Goal: Task Accomplishment & Management: Contribute content

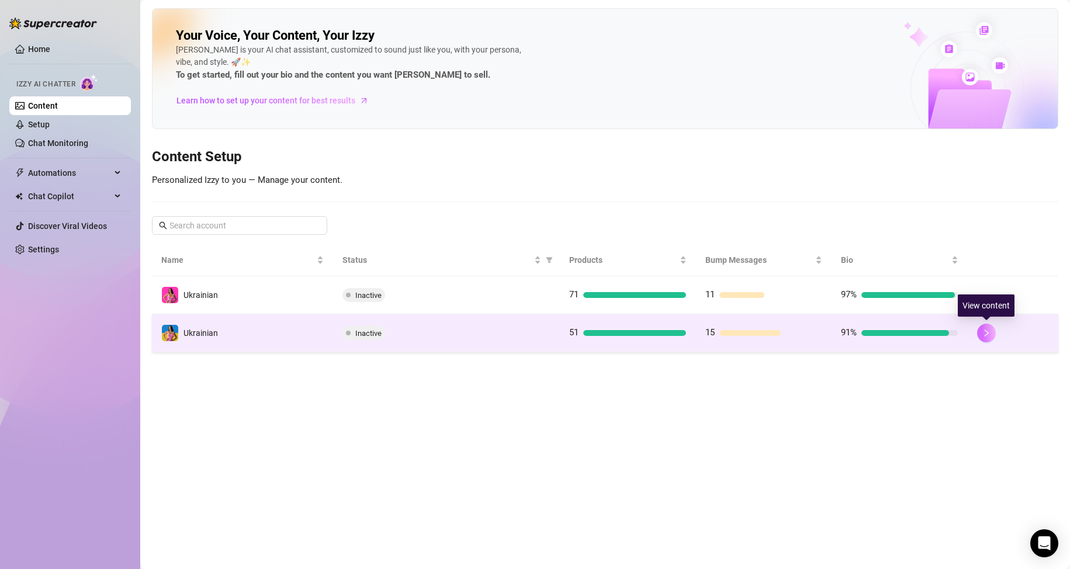
click at [991, 333] on button "button" at bounding box center [986, 333] width 19 height 19
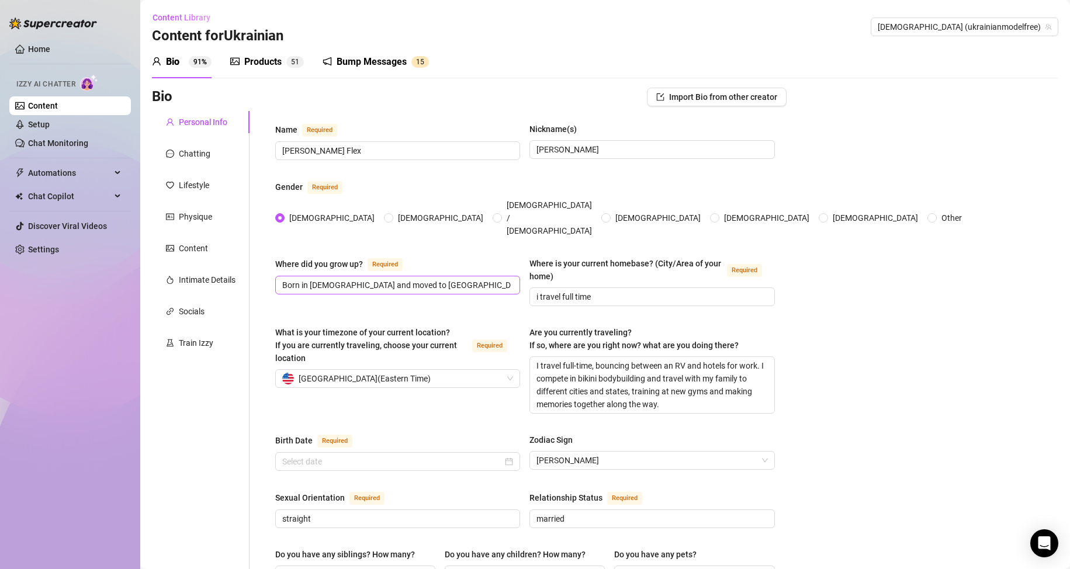
radio input "true"
type input "[DATE]"
click at [373, 65] on div "Bump Messages" at bounding box center [372, 62] width 70 height 14
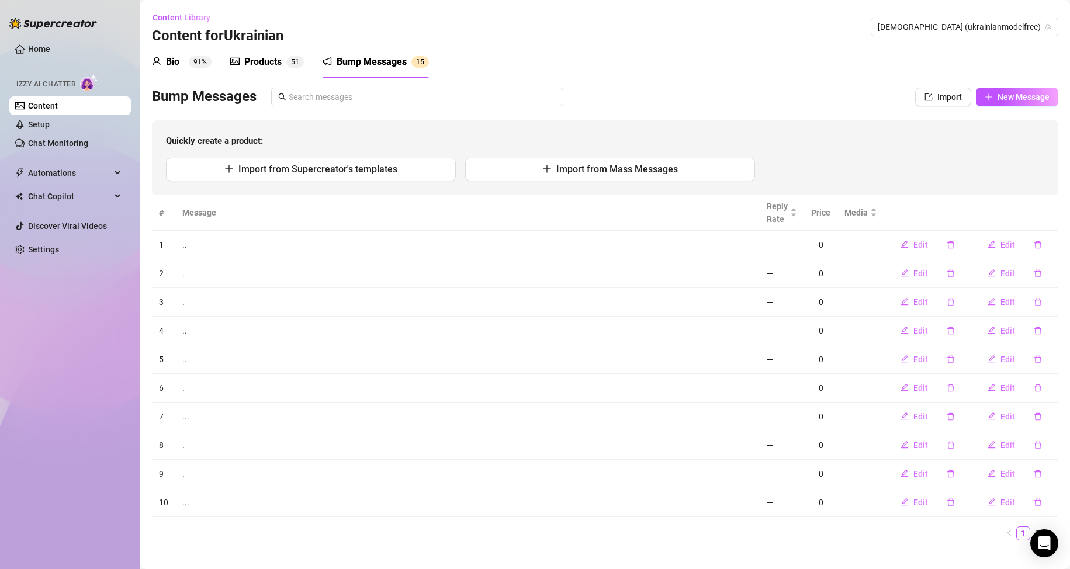
click at [264, 58] on div "Products" at bounding box center [262, 62] width 37 height 14
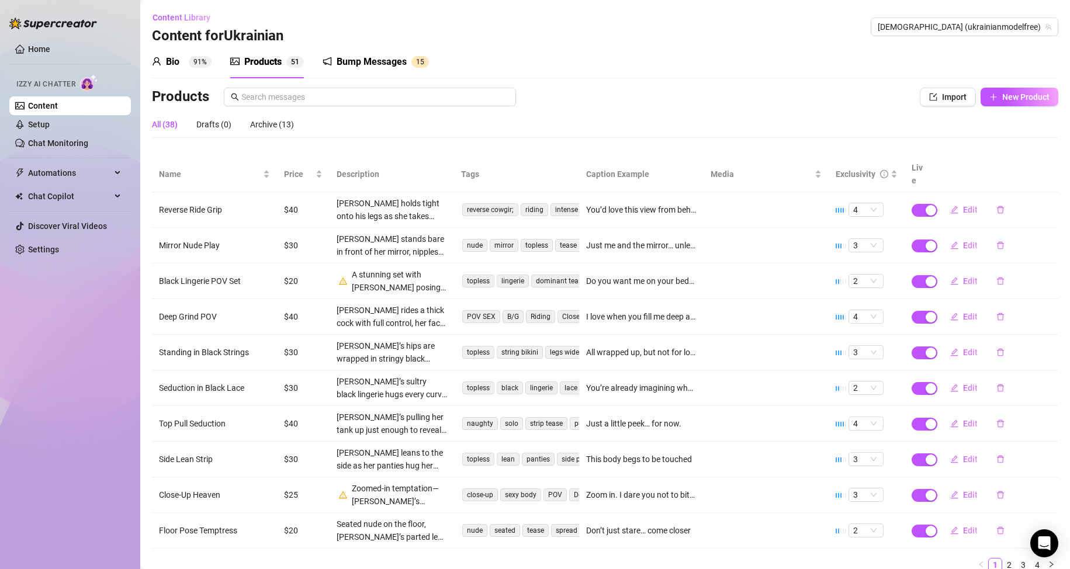
click at [264, 58] on div "Products" at bounding box center [262, 62] width 37 height 14
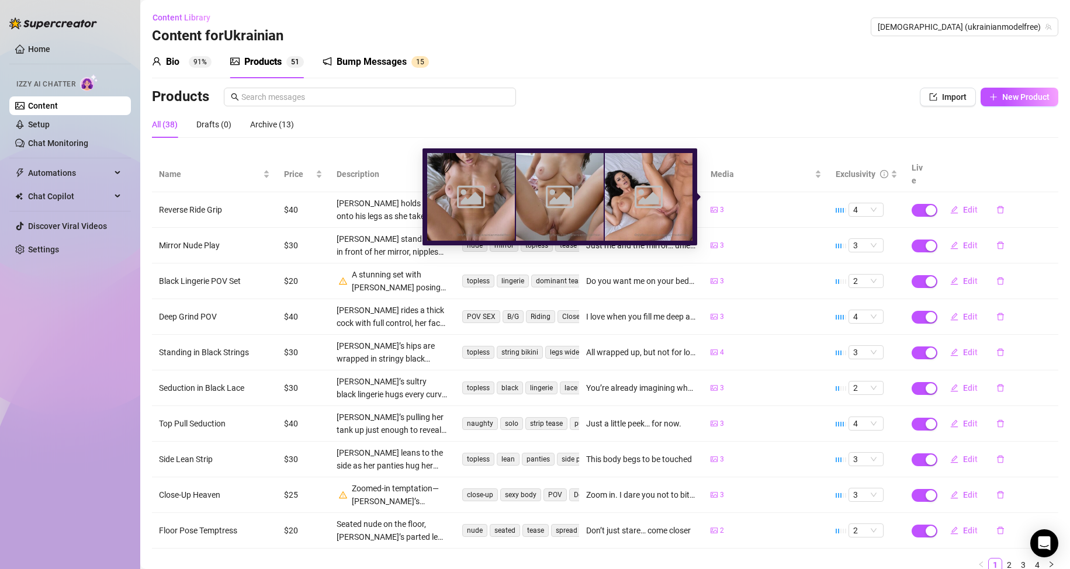
click at [711, 205] on div "3" at bounding box center [717, 210] width 13 height 11
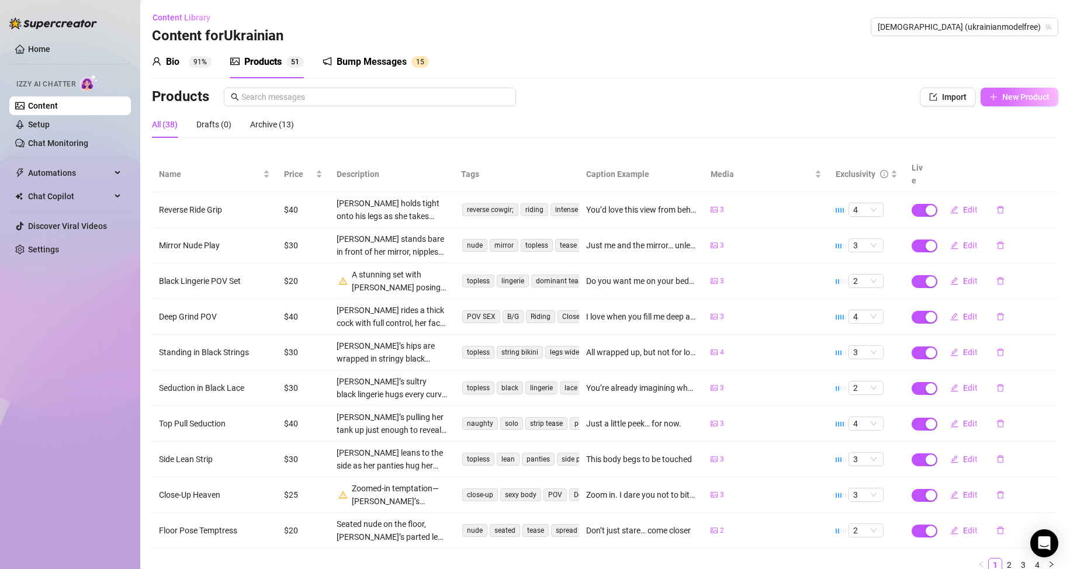
click at [1017, 100] on span "New Product" at bounding box center [1025, 96] width 47 height 9
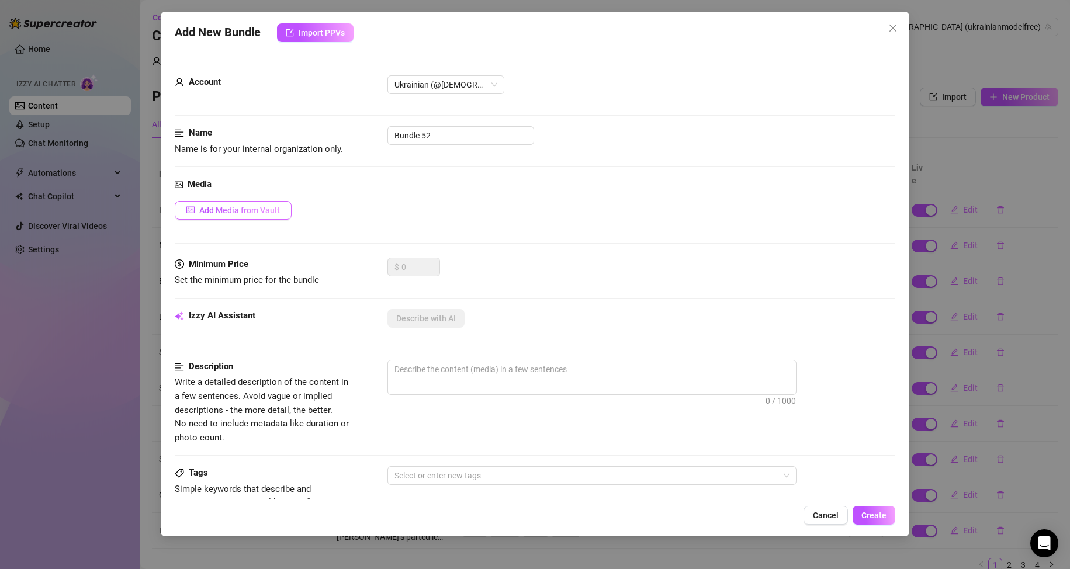
click at [267, 210] on span "Add Media from Vault" at bounding box center [239, 210] width 81 height 9
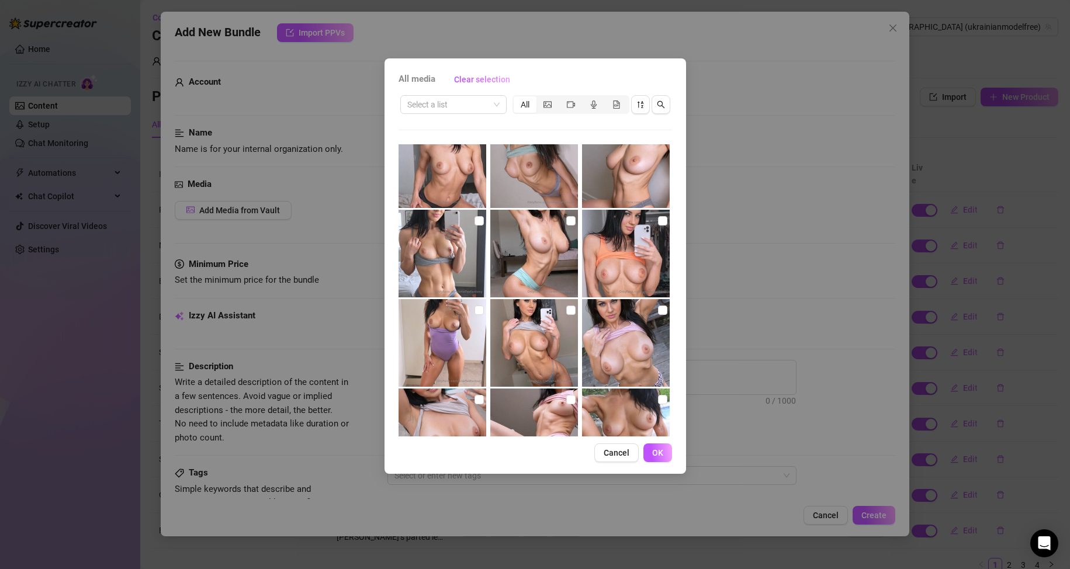
scroll to position [441, 0]
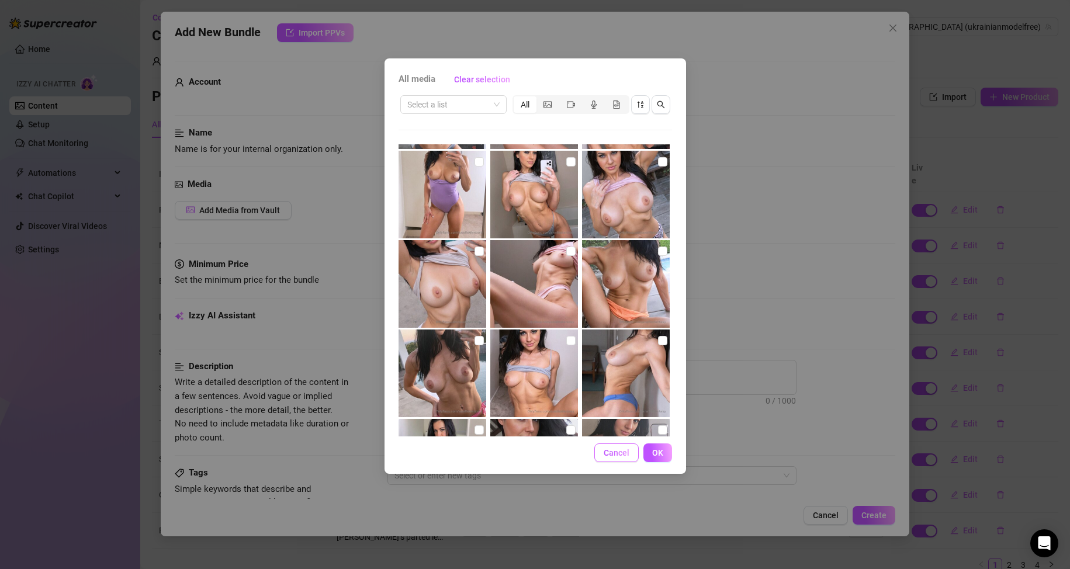
click at [620, 457] on span "Cancel" at bounding box center [617, 452] width 26 height 9
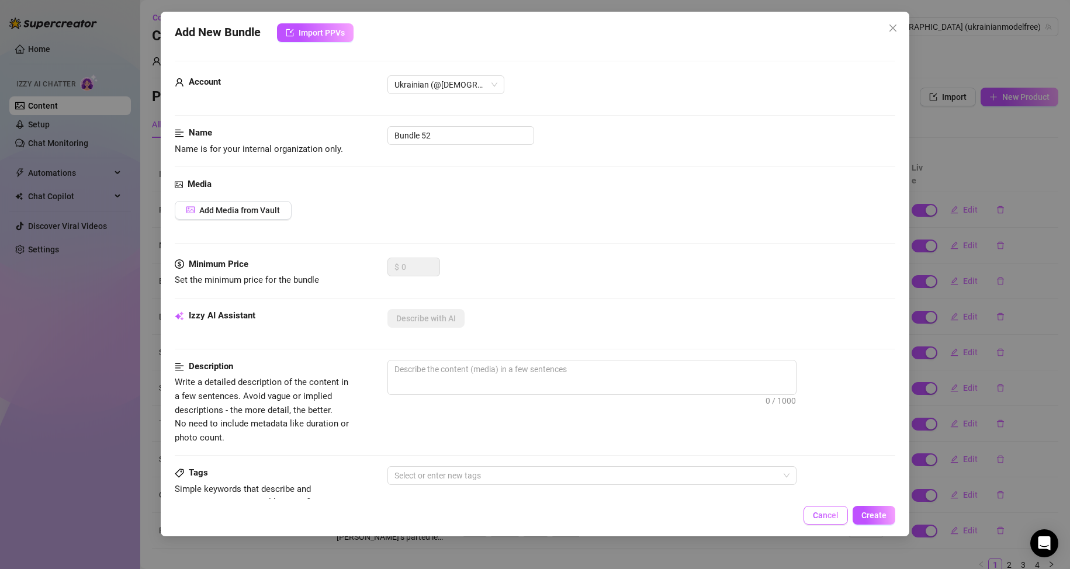
click at [822, 521] on button "Cancel" at bounding box center [826, 515] width 44 height 19
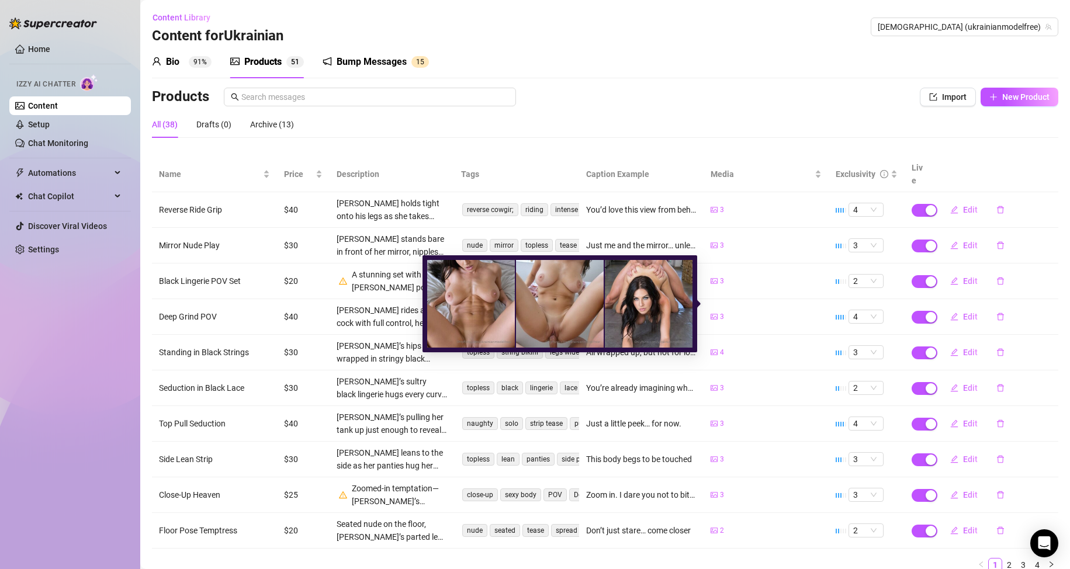
click at [711, 314] on icon "picture" at bounding box center [714, 316] width 7 height 5
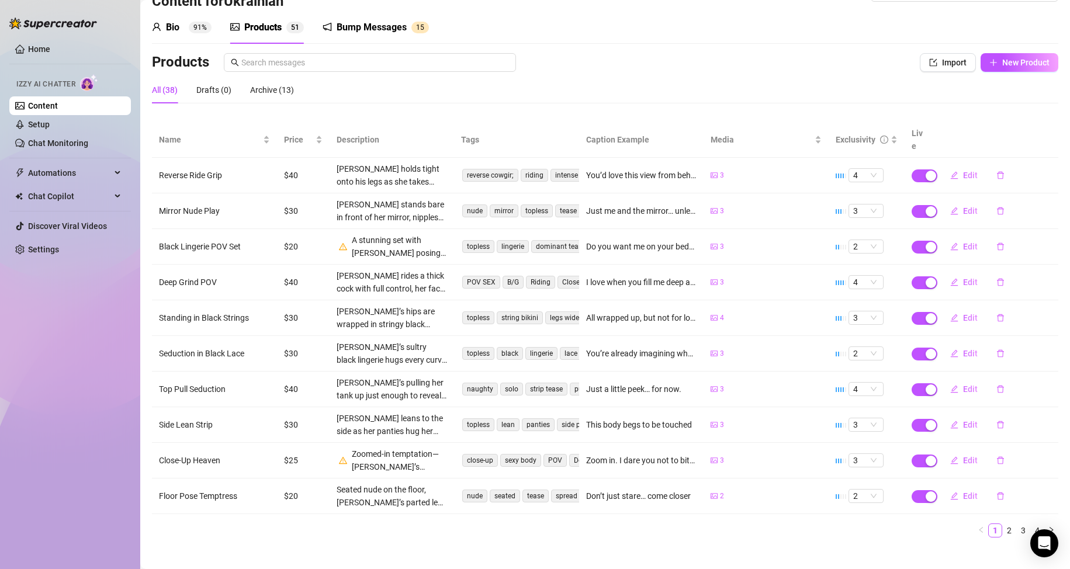
scroll to position [0, 0]
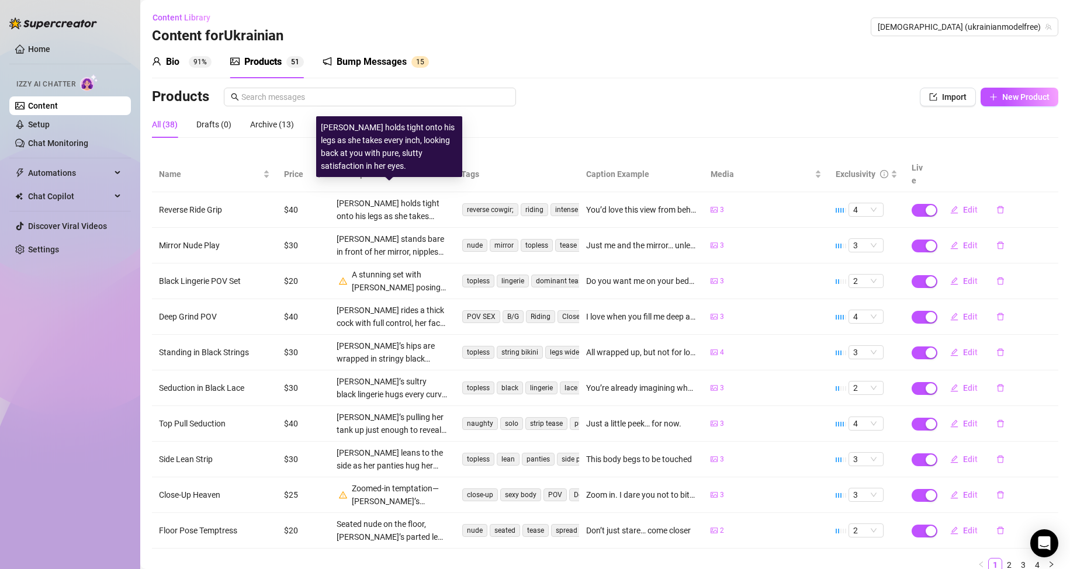
click at [348, 197] on div "[PERSON_NAME] holds tight onto his legs as she takes every inch, looking back a…" at bounding box center [392, 210] width 111 height 26
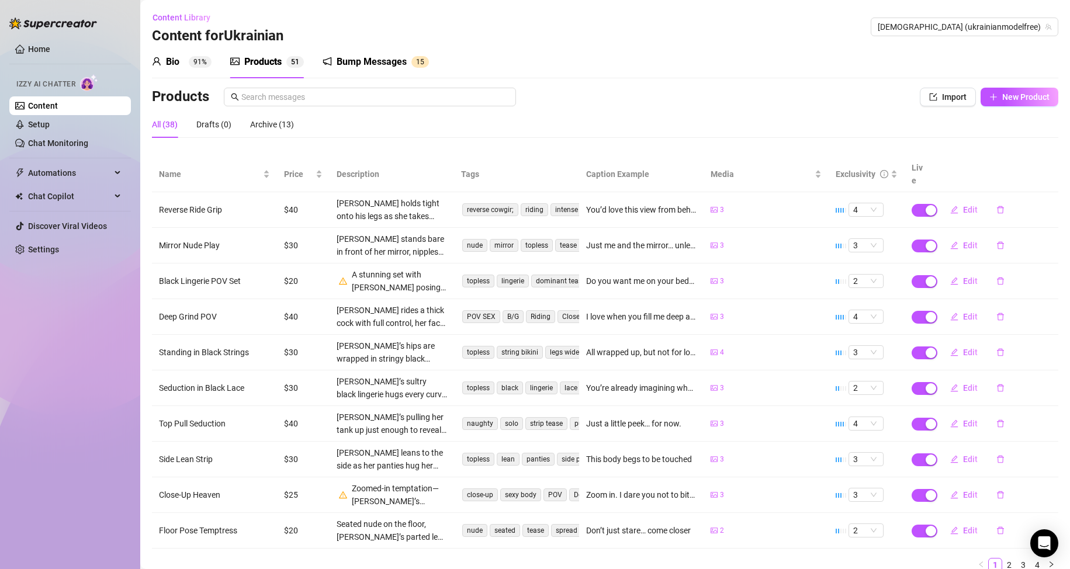
click at [711, 207] on icon "picture" at bounding box center [714, 209] width 7 height 5
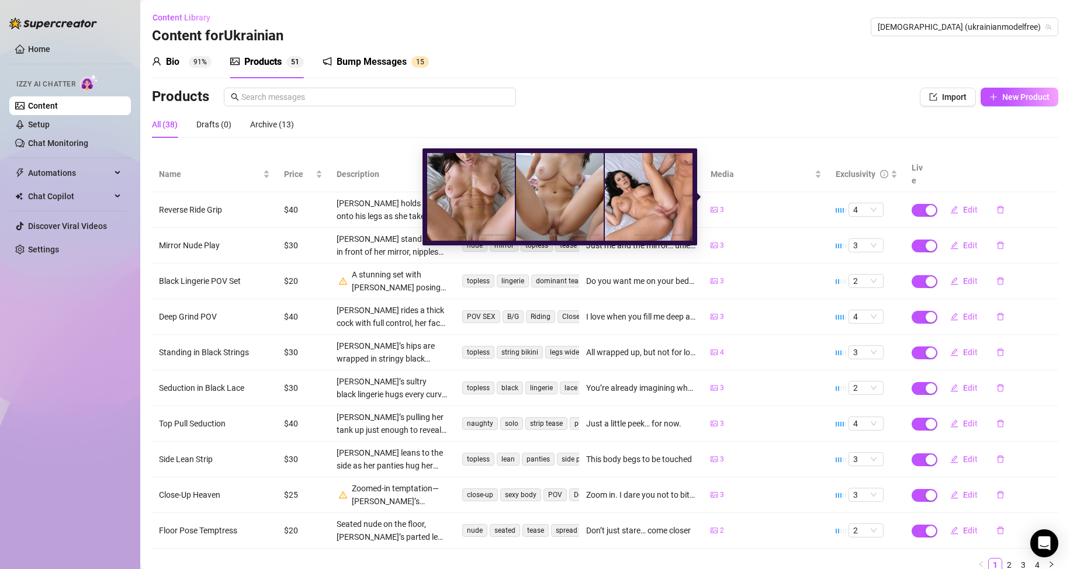
click at [756, 205] on div "3" at bounding box center [766, 210] width 111 height 11
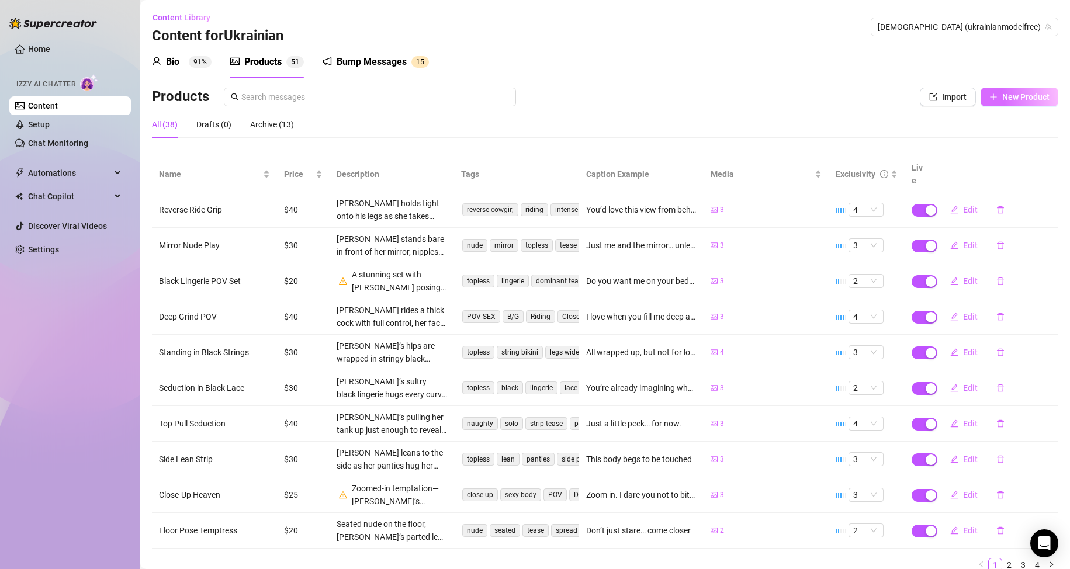
click at [1002, 94] on span "New Product" at bounding box center [1025, 96] width 47 height 9
type textarea "Type your message here..."
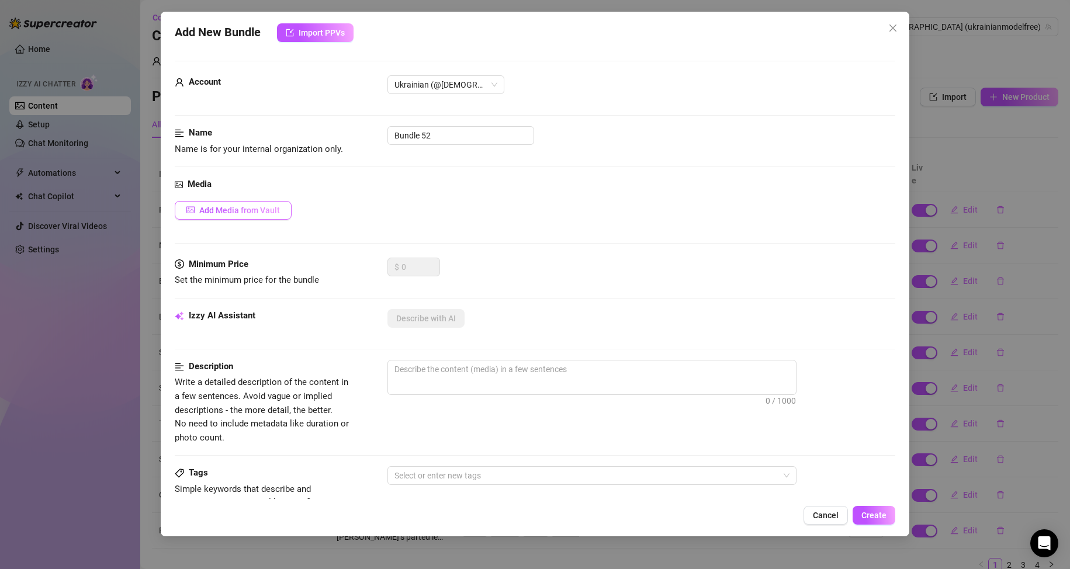
click at [243, 210] on span "Add Media from Vault" at bounding box center [239, 210] width 81 height 9
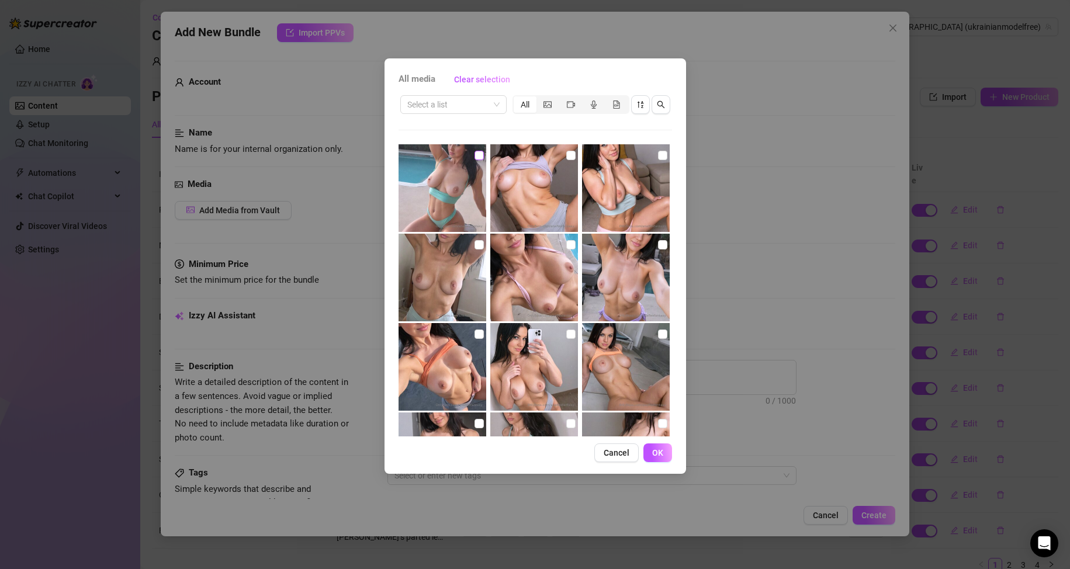
click at [475, 158] on input "checkbox" at bounding box center [479, 155] width 9 height 9
checkbox input "true"
click at [658, 154] on input "checkbox" at bounding box center [662, 155] width 9 height 9
click at [658, 157] on input "checkbox" at bounding box center [662, 155] width 9 height 9
checkbox input "false"
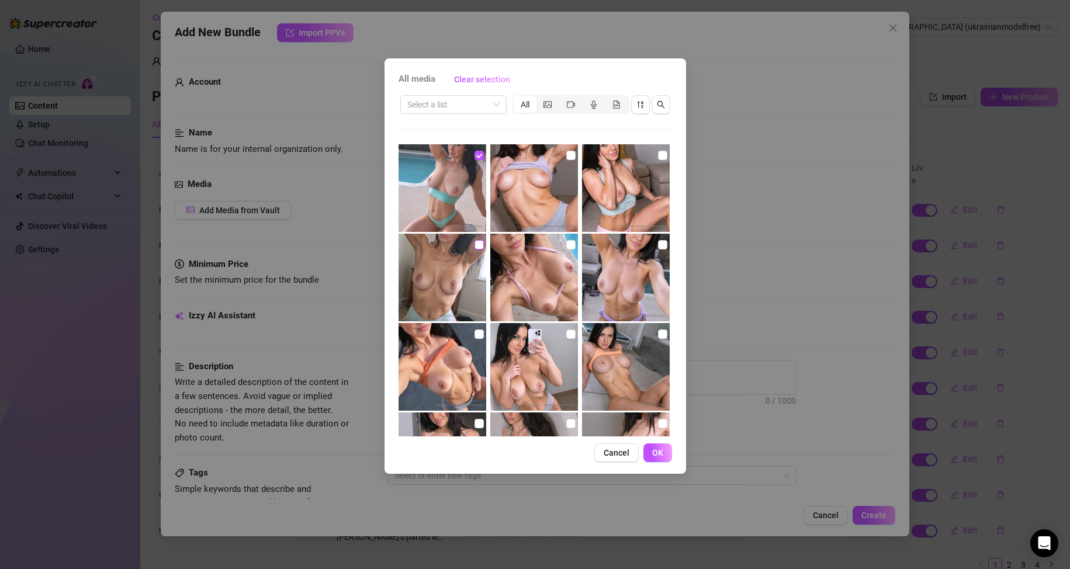
click at [478, 247] on input "checkbox" at bounding box center [479, 244] width 9 height 9
checkbox input "true"
click at [569, 240] on input "checkbox" at bounding box center [570, 244] width 9 height 9
checkbox input "true"
click at [427, 205] on img at bounding box center [443, 188] width 88 height 88
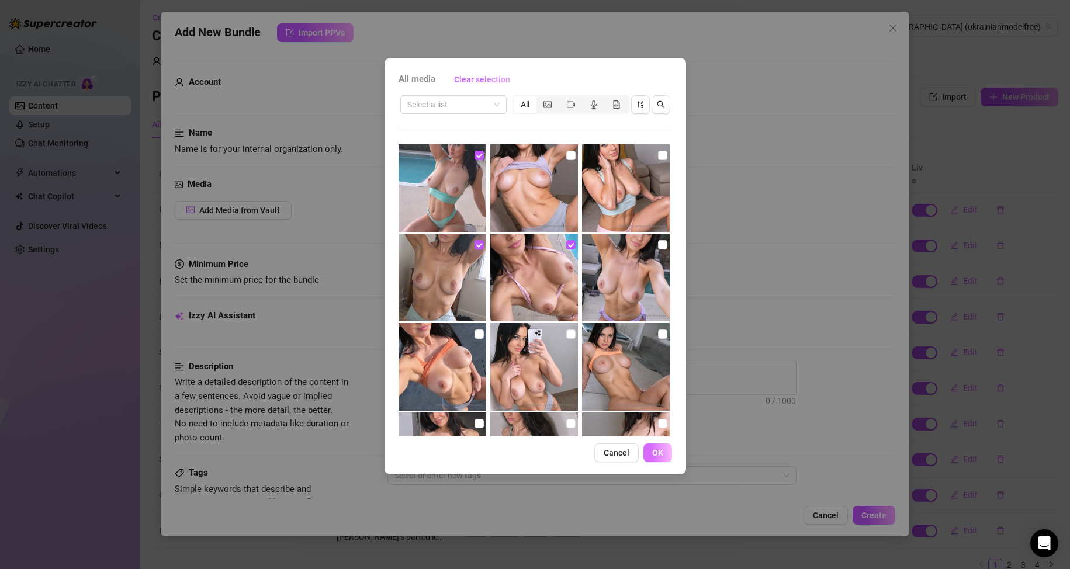
click at [654, 450] on span "OK" at bounding box center [657, 452] width 11 height 9
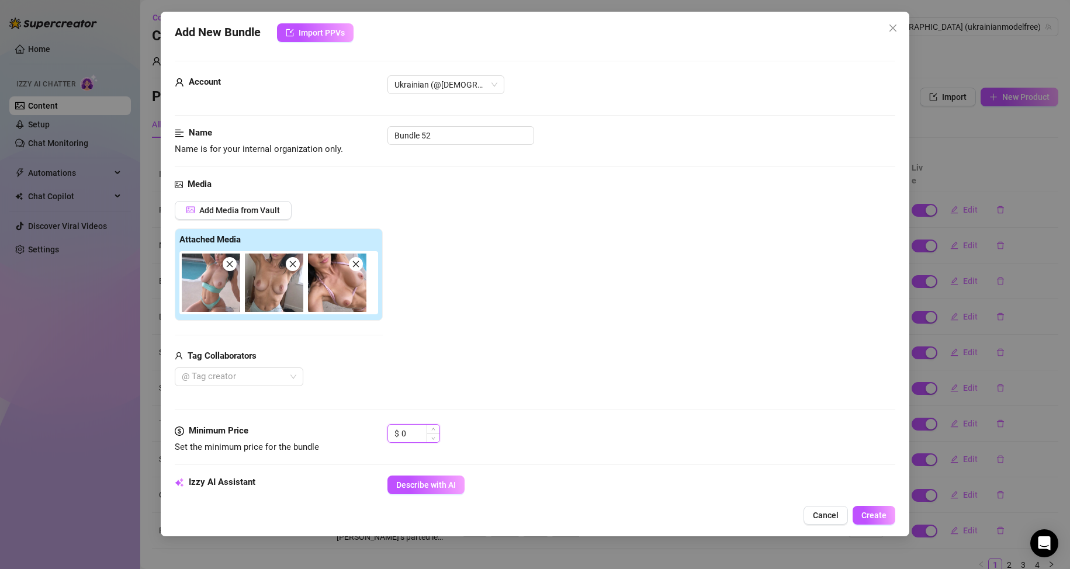
click at [409, 432] on input "0" at bounding box center [421, 434] width 38 height 18
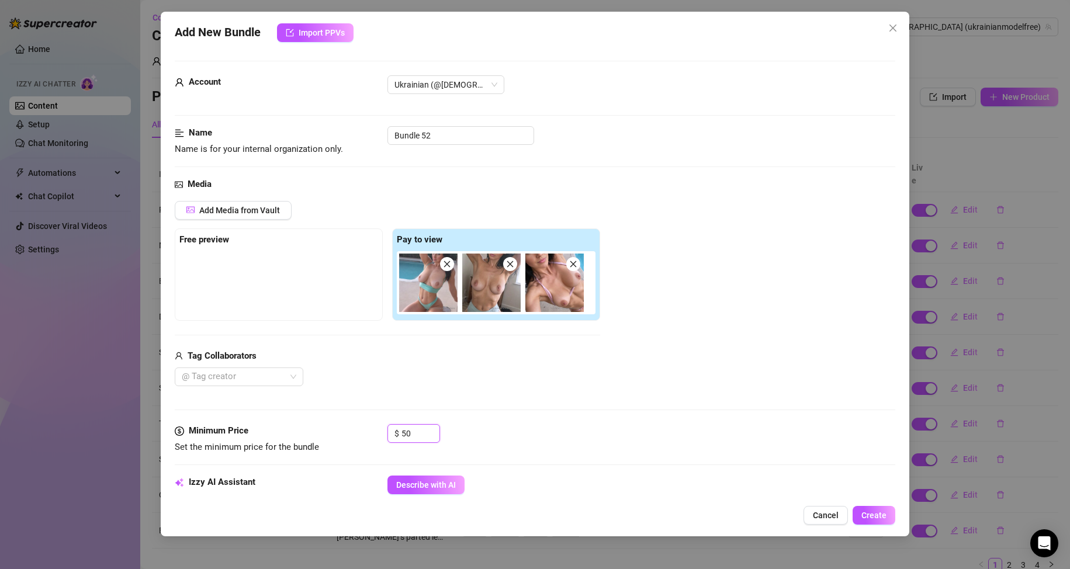
click at [416, 282] on img at bounding box center [428, 283] width 58 height 58
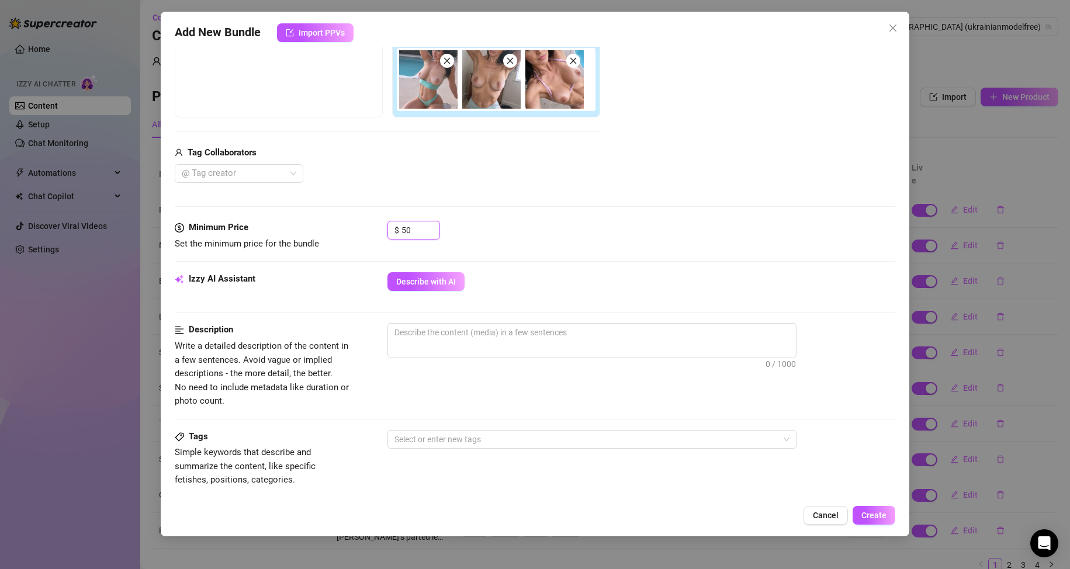
scroll to position [234, 0]
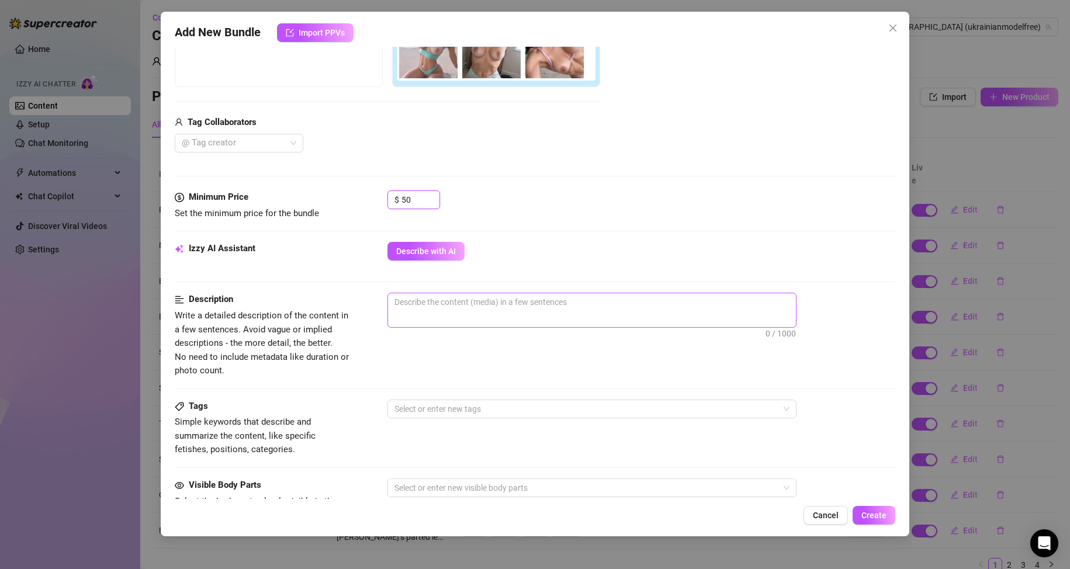
type input "50"
click at [458, 309] on textarea at bounding box center [592, 302] width 408 height 18
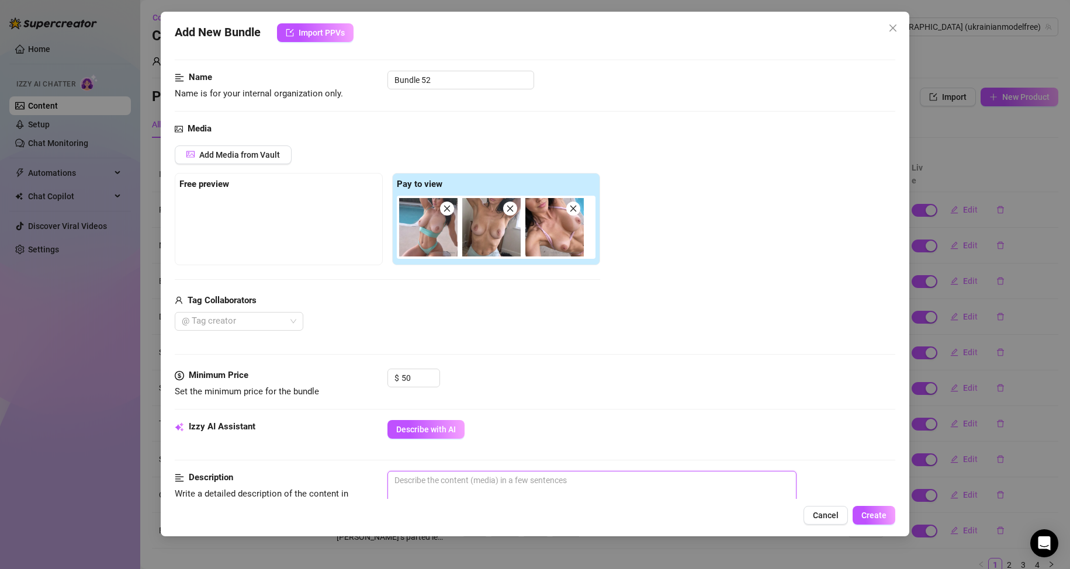
scroll to position [0, 0]
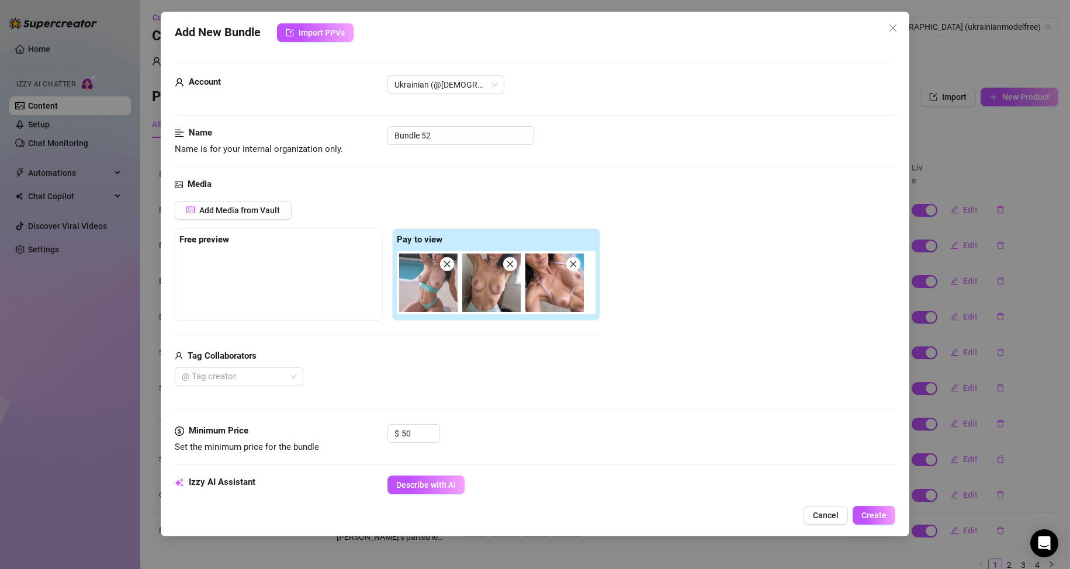
click at [445, 299] on img at bounding box center [428, 283] width 58 height 58
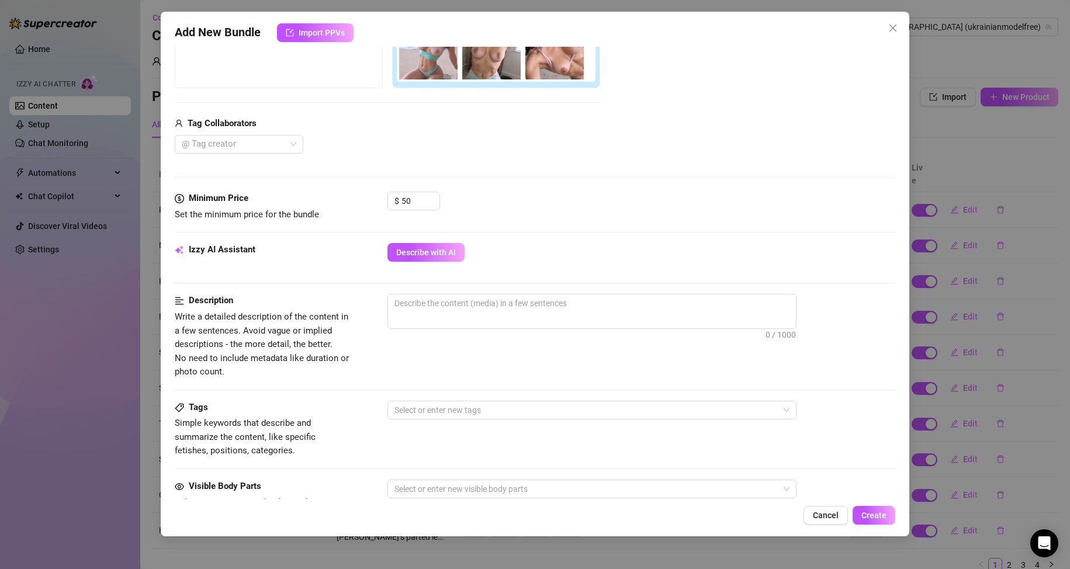
scroll to position [234, 0]
click at [441, 308] on textarea at bounding box center [592, 302] width 408 height 18
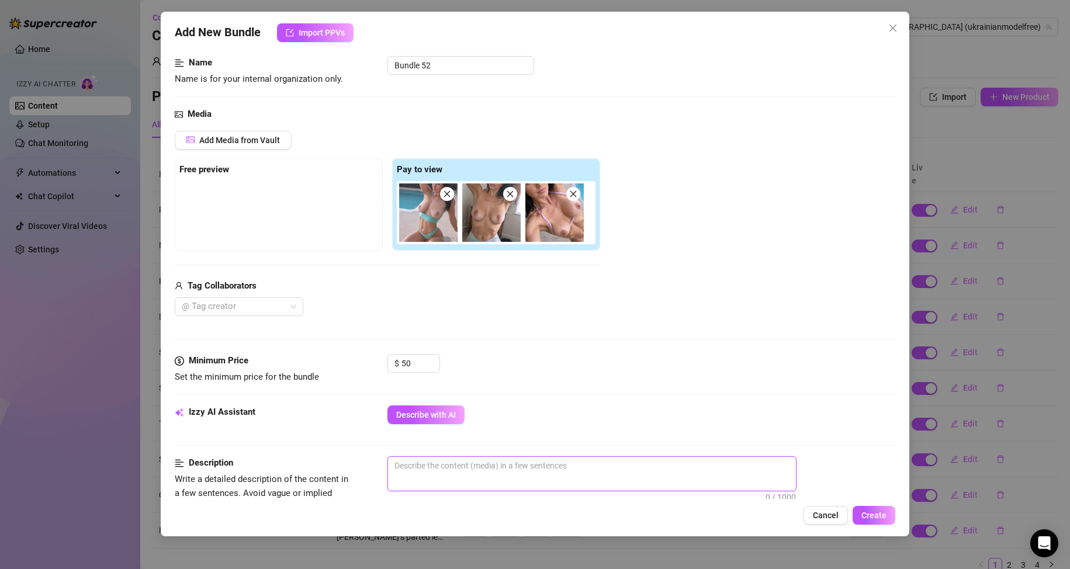
scroll to position [0, 0]
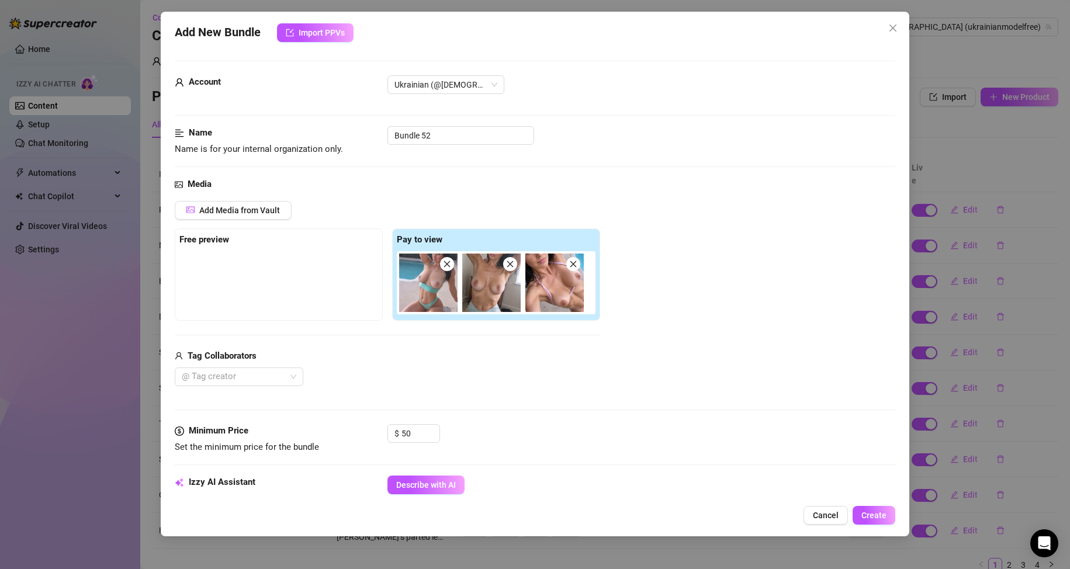
drag, startPoint x: 832, startPoint y: 515, endPoint x: 827, endPoint y: 513, distance: 6.3
click at [832, 515] on span "Cancel" at bounding box center [826, 515] width 26 height 9
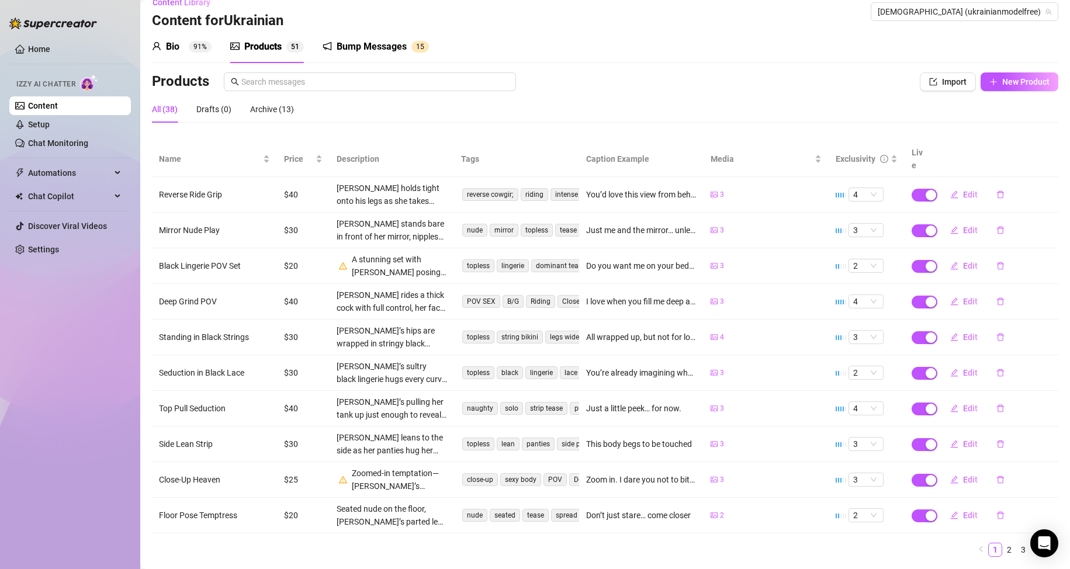
scroll to position [34, 0]
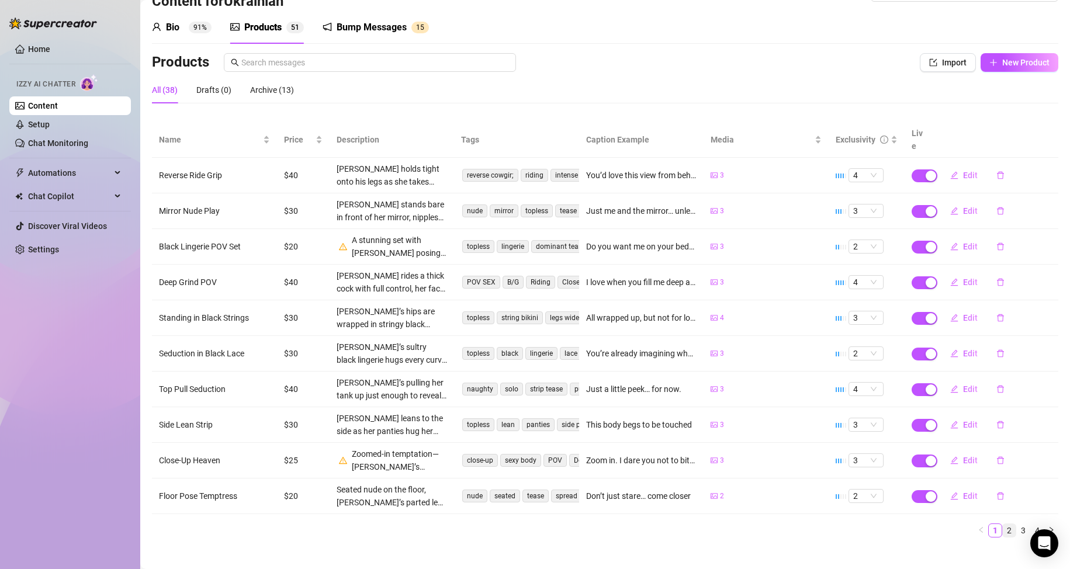
click at [1003, 524] on link "2" at bounding box center [1009, 530] width 13 height 13
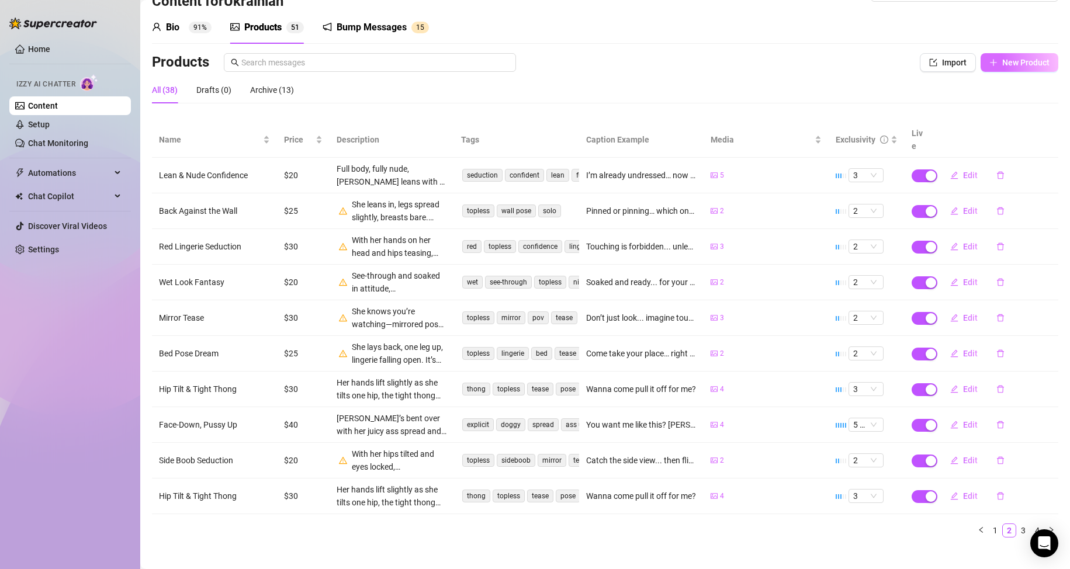
click at [1002, 64] on span "New Product" at bounding box center [1025, 62] width 47 height 9
type textarea "Type your message here..."
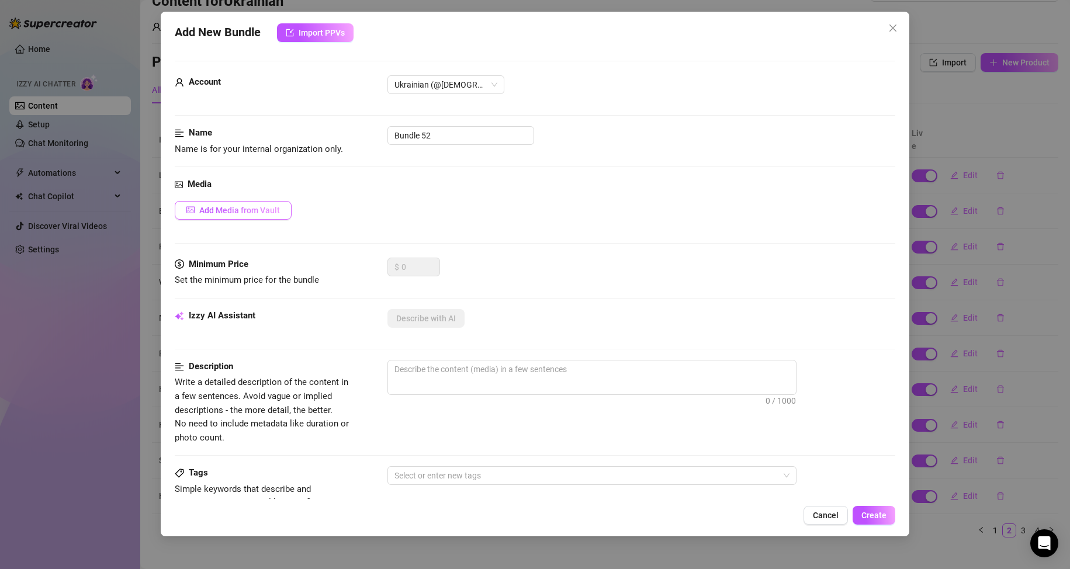
click at [260, 215] on span "Add Media from Vault" at bounding box center [239, 210] width 81 height 9
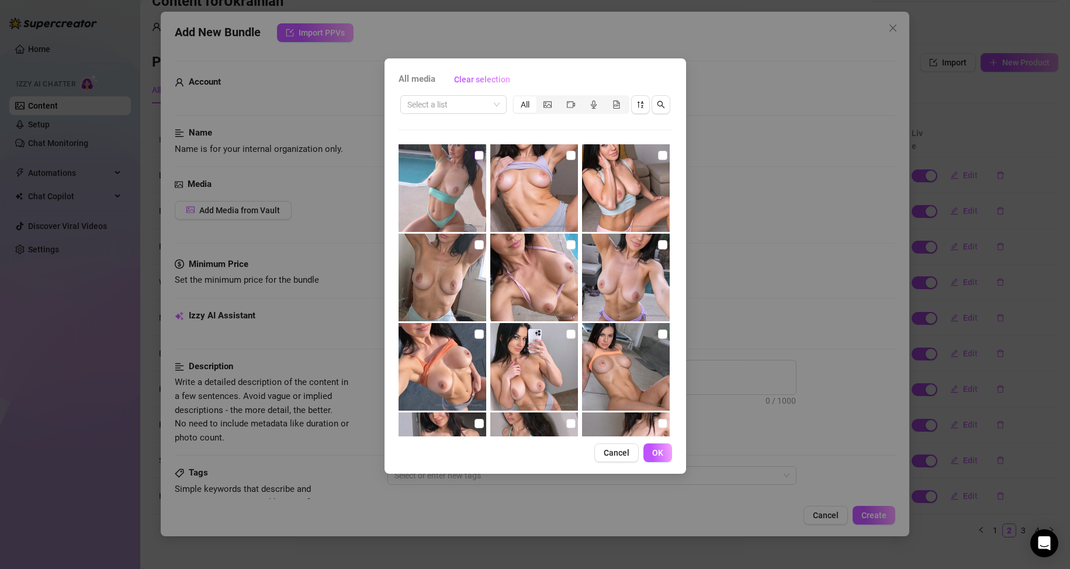
click at [478, 157] on input "checkbox" at bounding box center [479, 155] width 9 height 9
checkbox input "true"
click at [658, 157] on input "checkbox" at bounding box center [662, 155] width 9 height 9
checkbox input "true"
click at [657, 457] on span "OK" at bounding box center [657, 452] width 11 height 9
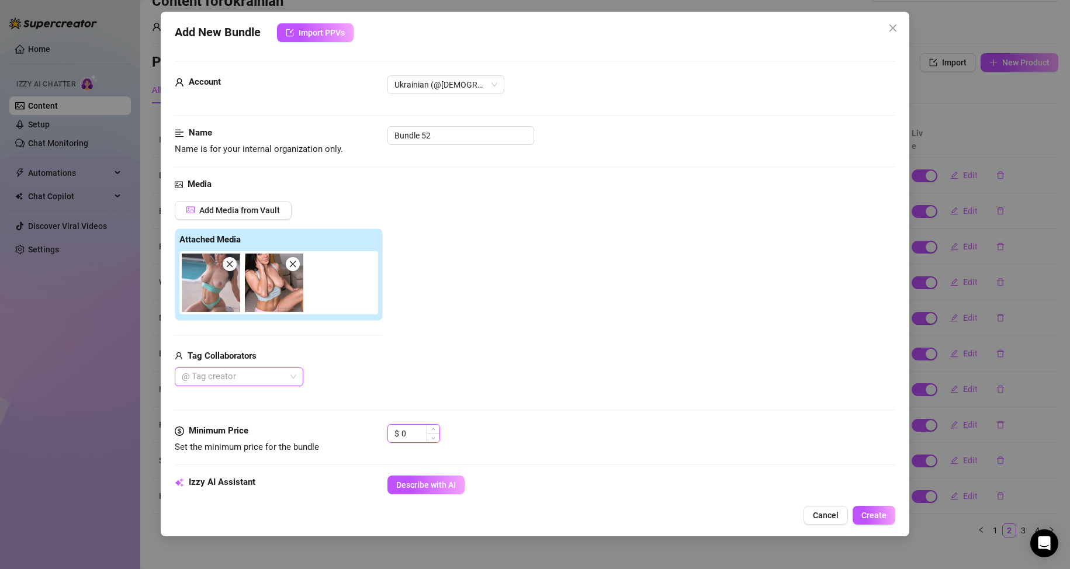
click at [406, 433] on input "0" at bounding box center [421, 434] width 38 height 18
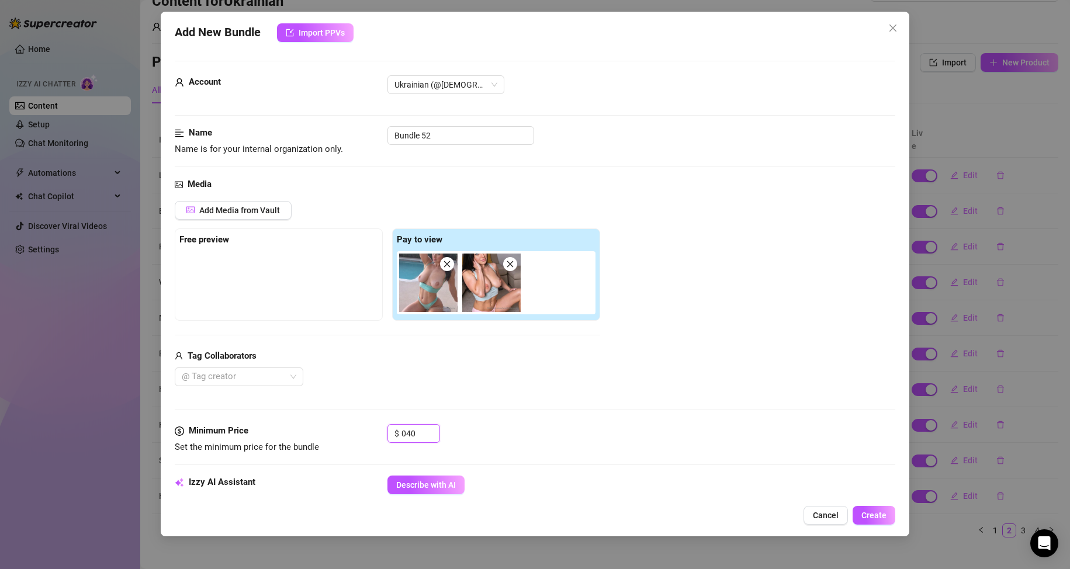
drag, startPoint x: 424, startPoint y: 432, endPoint x: 350, endPoint y: 423, distance: 74.8
click at [350, 423] on form "Account Ukrainian (@ukrainianmodelfree) Name Name is for your internal organiza…" at bounding box center [535, 552] width 721 height 982
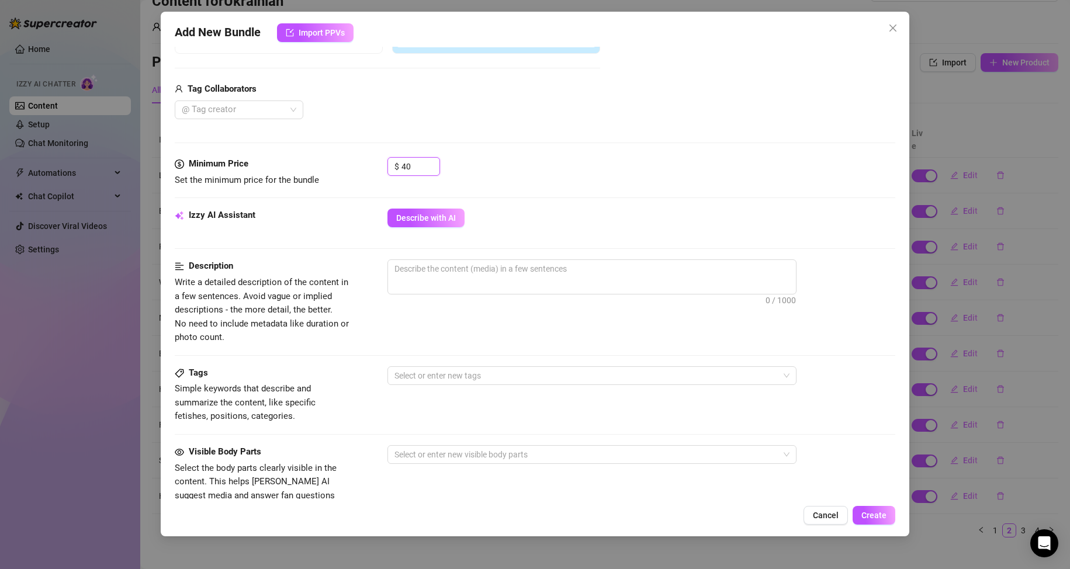
scroll to position [292, 0]
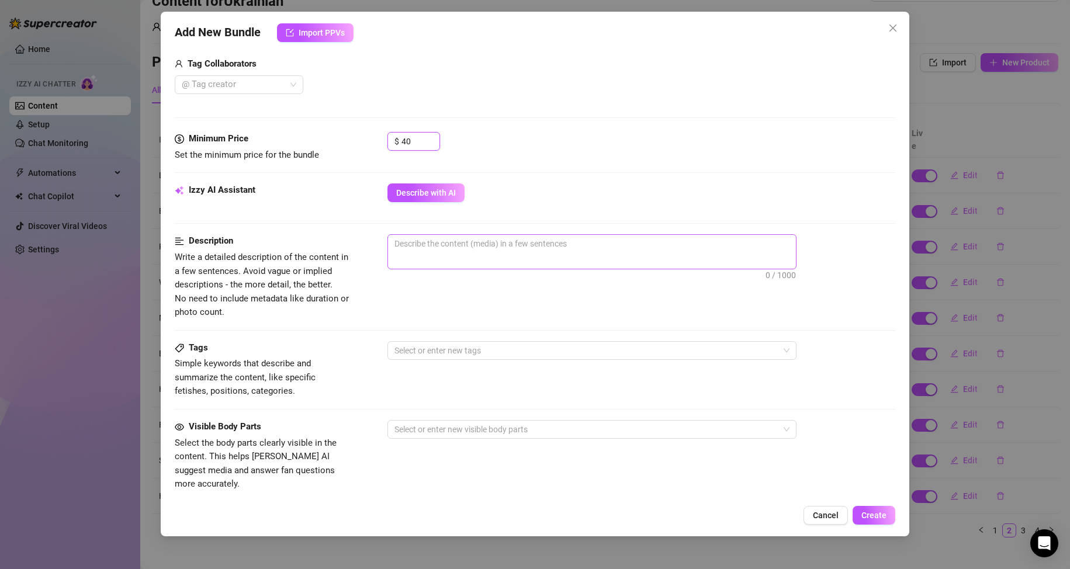
type input "40"
click at [423, 251] on textarea at bounding box center [592, 244] width 408 height 18
type textarea "T"
type textarea "To"
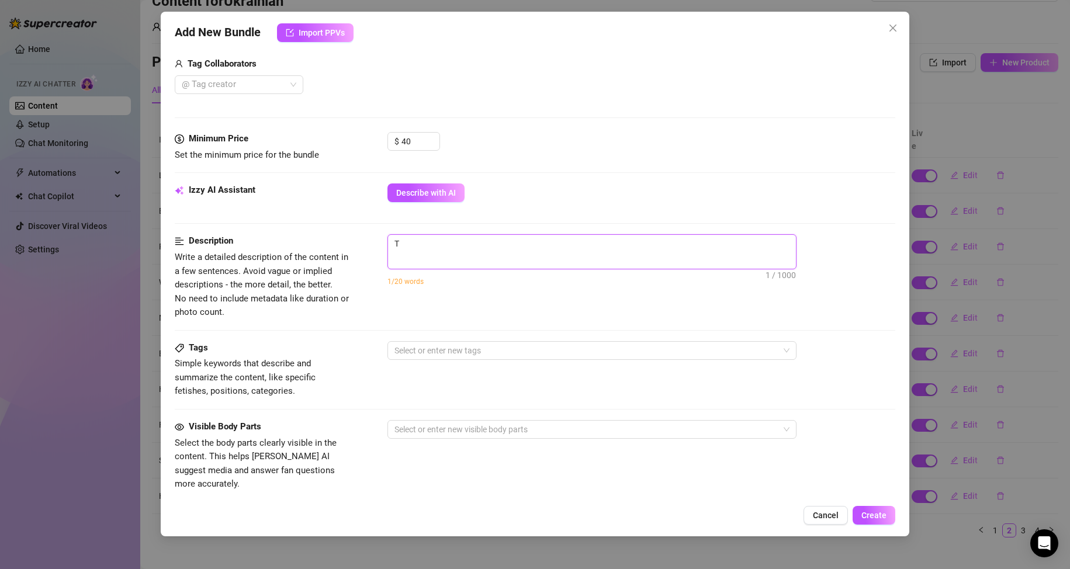
type textarea "To"
type textarea "Top"
type textarea "Topl"
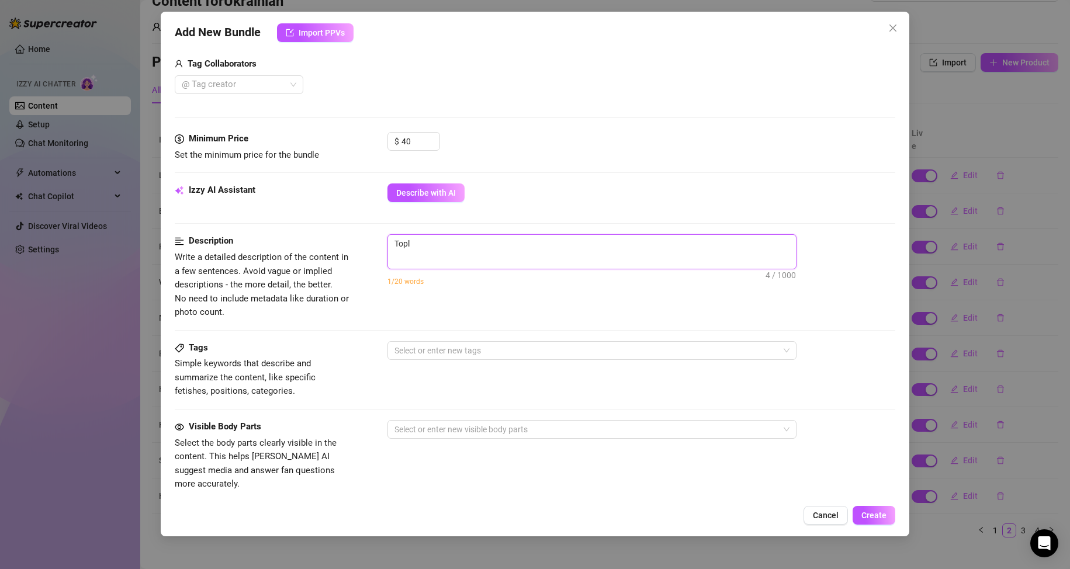
type textarea "[PERSON_NAME]"
type textarea "Toples"
type textarea "Topless"
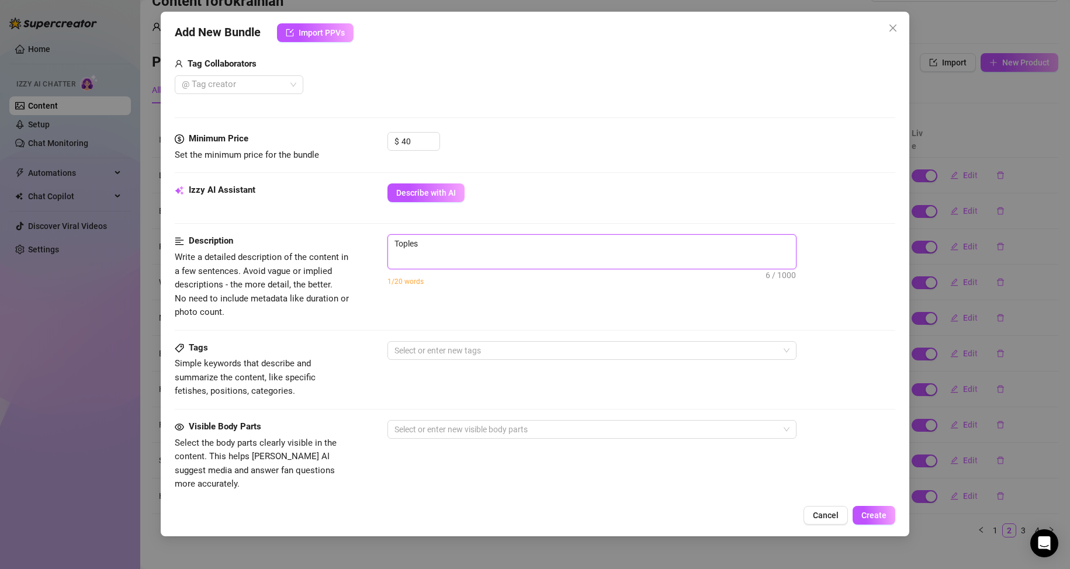
type textarea "Topless"
type textarea "Topless,"
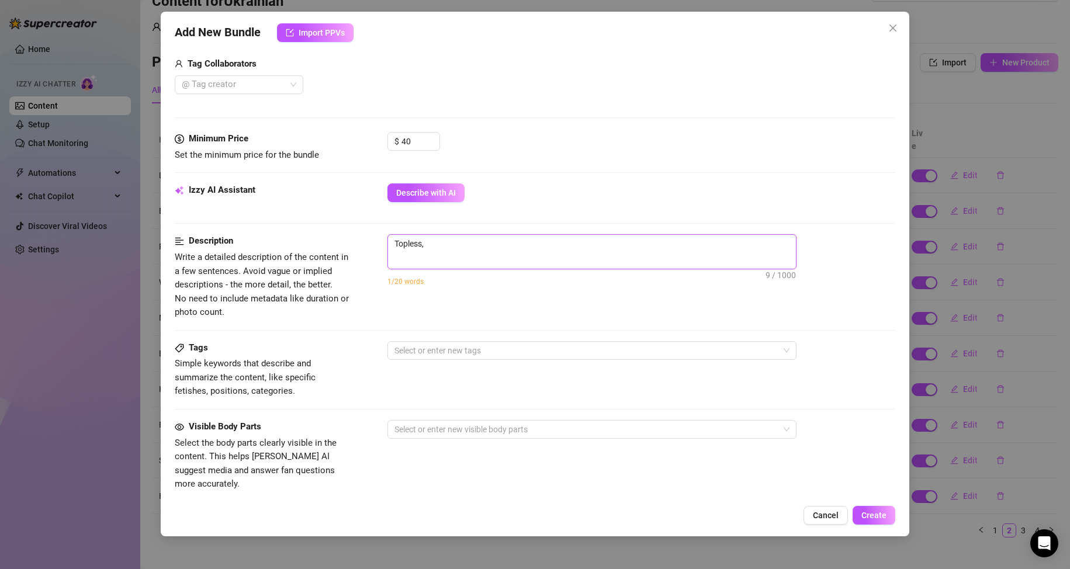
type textarea "Topless, s"
type textarea "Topless, se"
type textarea "Topless, sex"
type textarea "Topless, sexy"
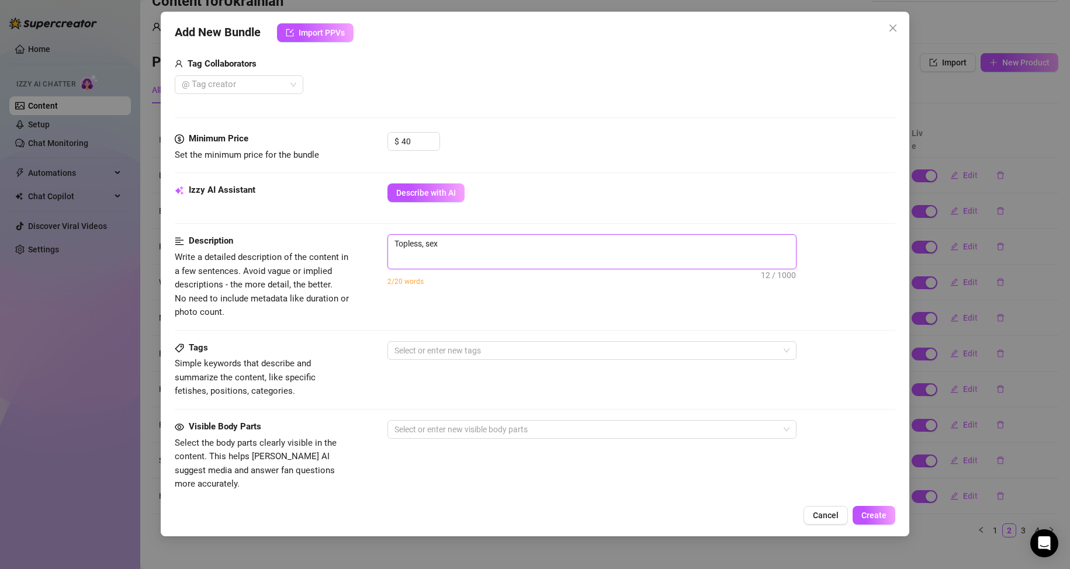
type textarea "Topless, sexy"
type textarea "Topless, sexy p"
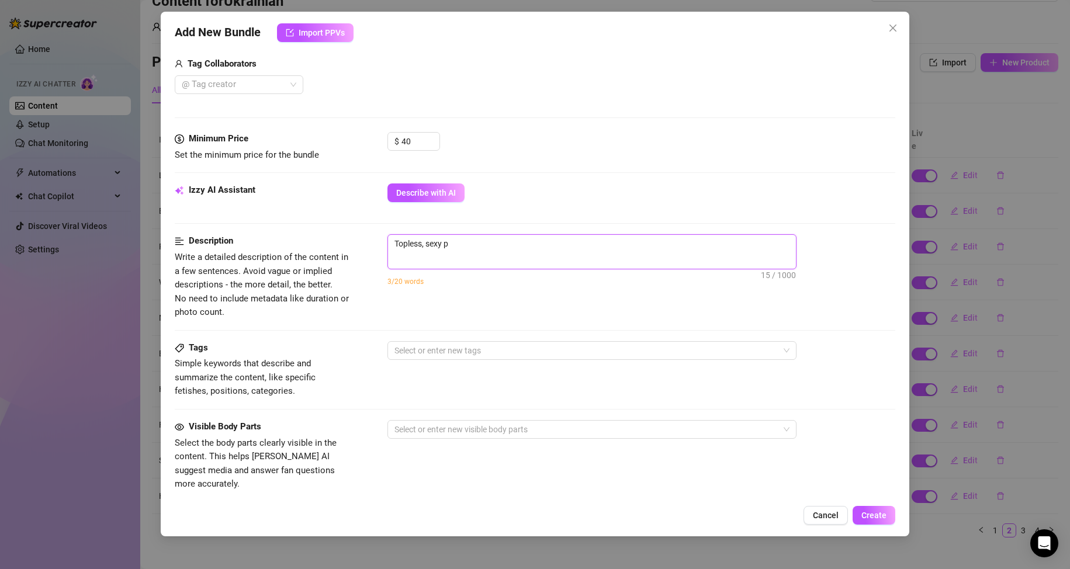
type textarea "Topless, sexy po"
type textarea "Topless, sexy pos"
type textarea "Topless, sexy pose"
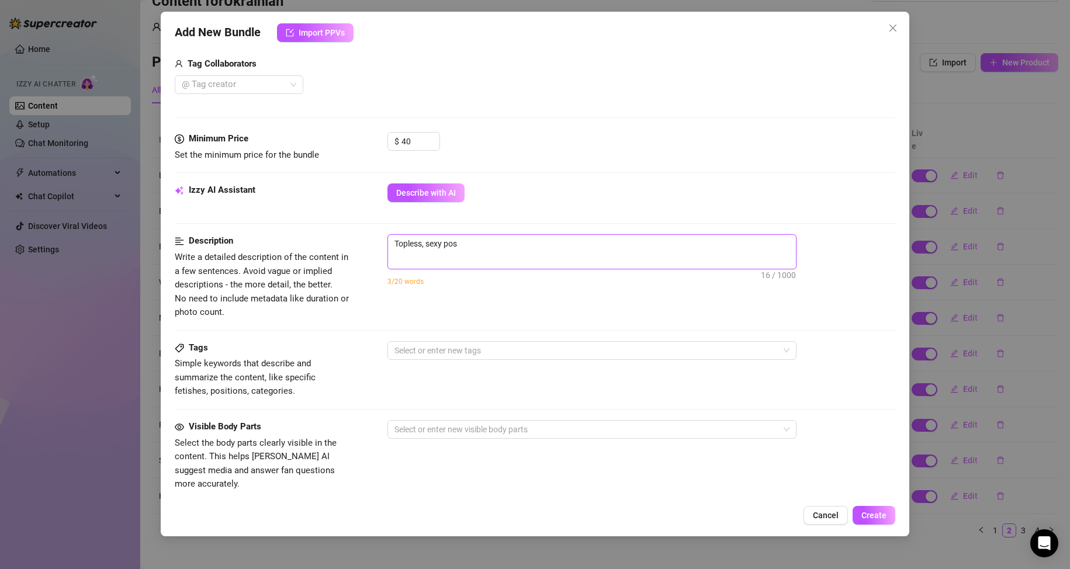
type textarea "Topless, sexy pose"
type textarea "Topless, sexy pose."
type textarea "Topless, sexy pose.."
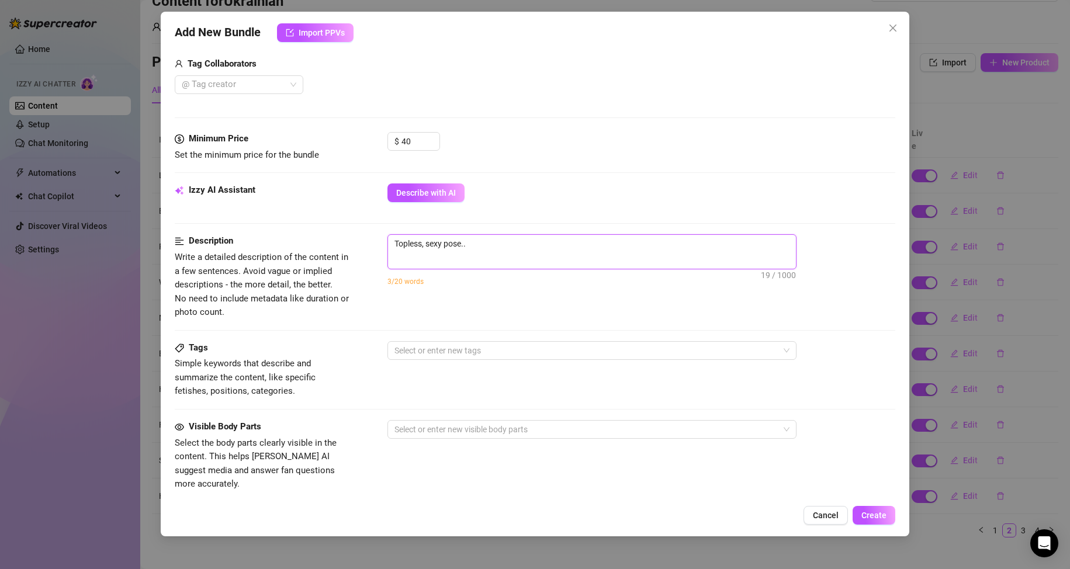
type textarea "Topless, sexy pose..."
type textarea "Topless, sexy pose.."
type textarea "Topless, sexy pose."
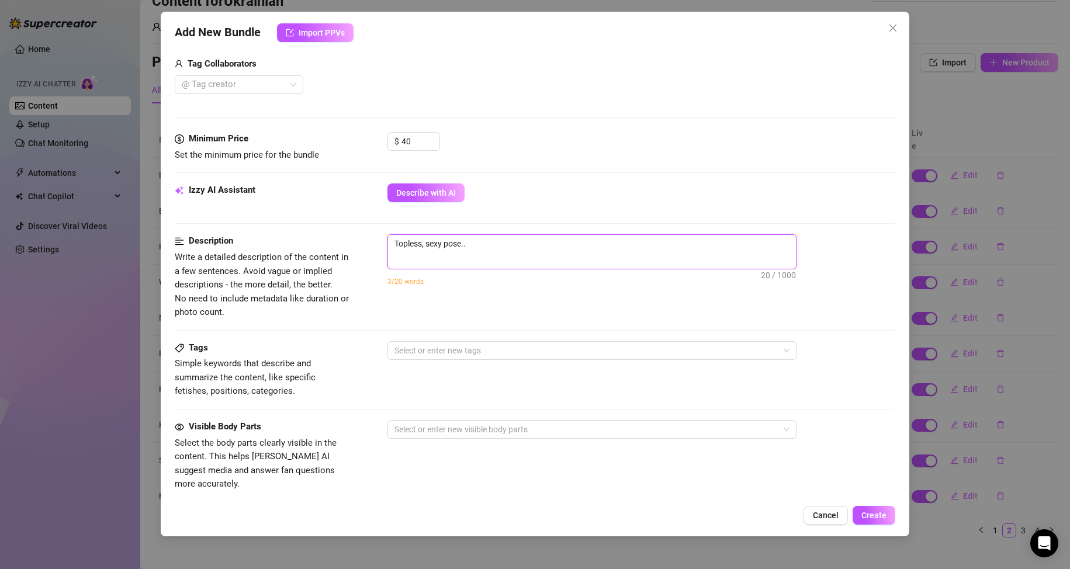
type textarea "Topless, sexy pose."
type textarea "Topless, sexy pose"
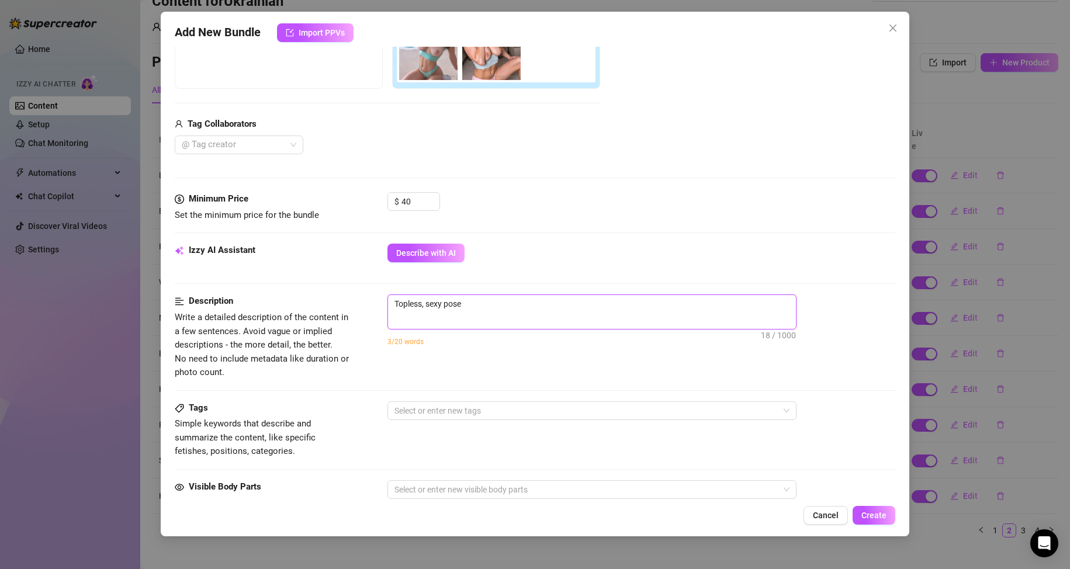
scroll to position [58, 0]
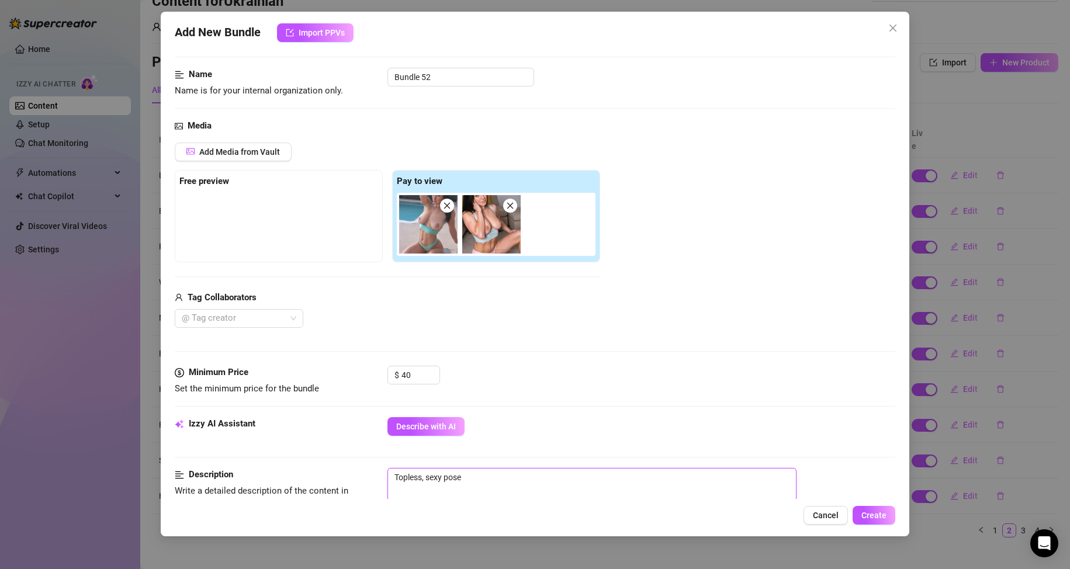
click at [429, 243] on img at bounding box center [428, 224] width 58 height 58
type textarea "Topless, sexy pose"
drag, startPoint x: 478, startPoint y: 476, endPoint x: 315, endPoint y: 476, distance: 163.1
click at [315, 476] on div "Description Write a detailed description of the content in a few sentences. Avo…" at bounding box center [535, 510] width 721 height 85
click at [478, 483] on textarea "Topless, sexy pose" at bounding box center [592, 478] width 408 height 18
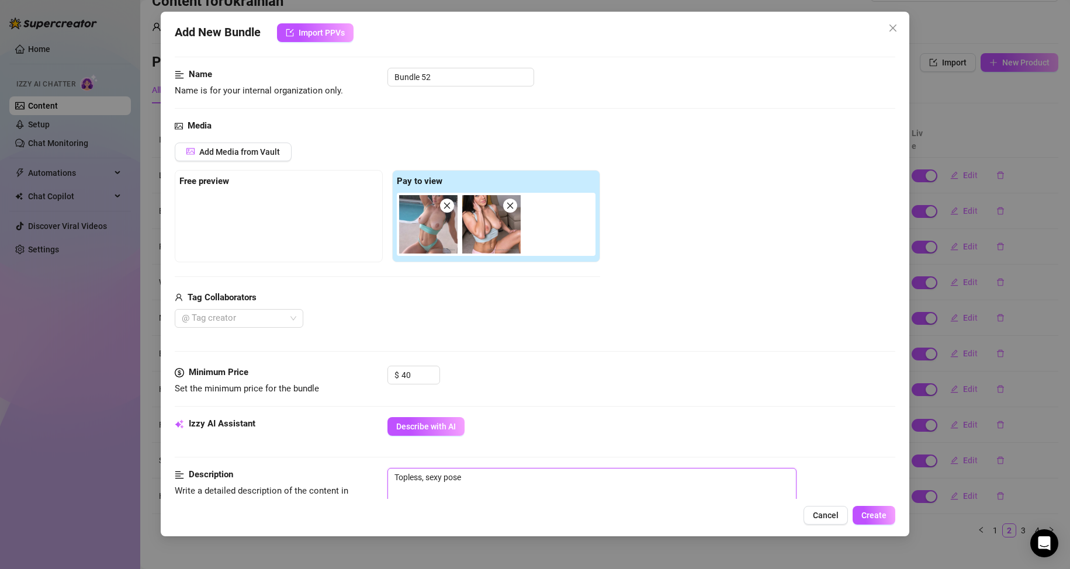
paste textarea "Stretching, posing, and showing off a little too much… hope you’re ready to star"
type textarea "Stretching, posing, and showing off a little too much… hope you’re ready to sta…"
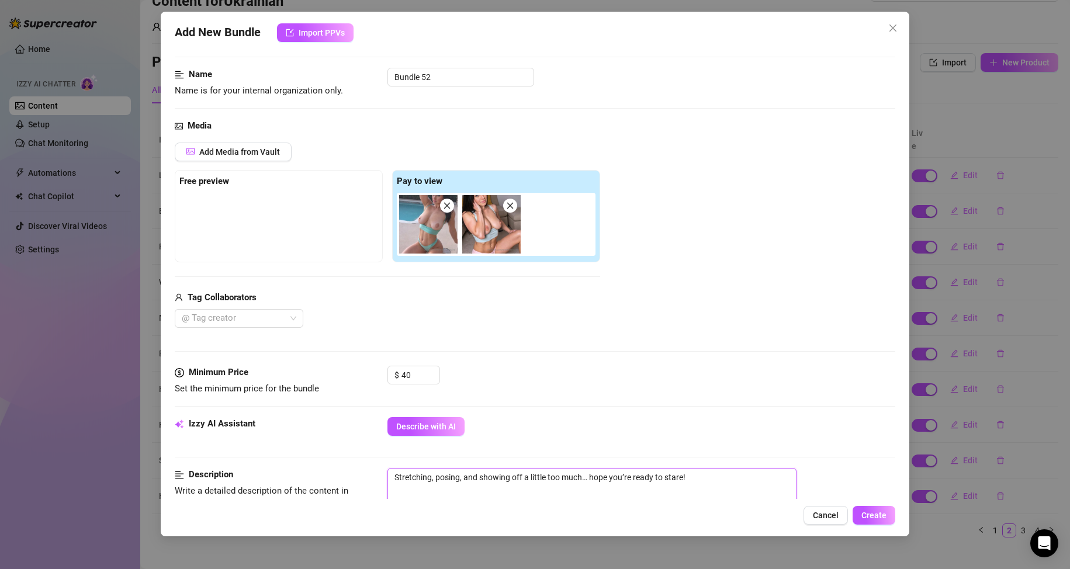
type textarea "Stretching, posing, and showing off a little too much… hope you’re ready to sta…"
click at [730, 478] on textarea "Stretching, posing, and showing off a little too much… hope you’re ready to sta…" at bounding box center [592, 478] width 408 height 18
paste textarea "A perfect mix of confidence and a little bit of tease… just the way you like it"
type textarea "Stretching, posing, and showing off a little too much… hope you’re ready to sta…"
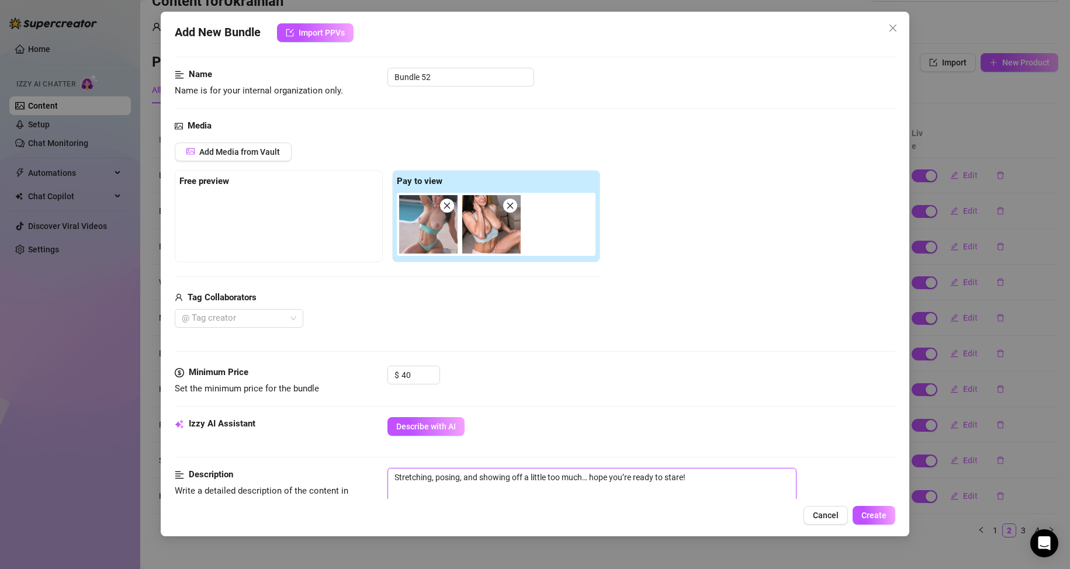
type textarea "Stretching, posing, and showing off a little too much… hope you’re ready to sta…"
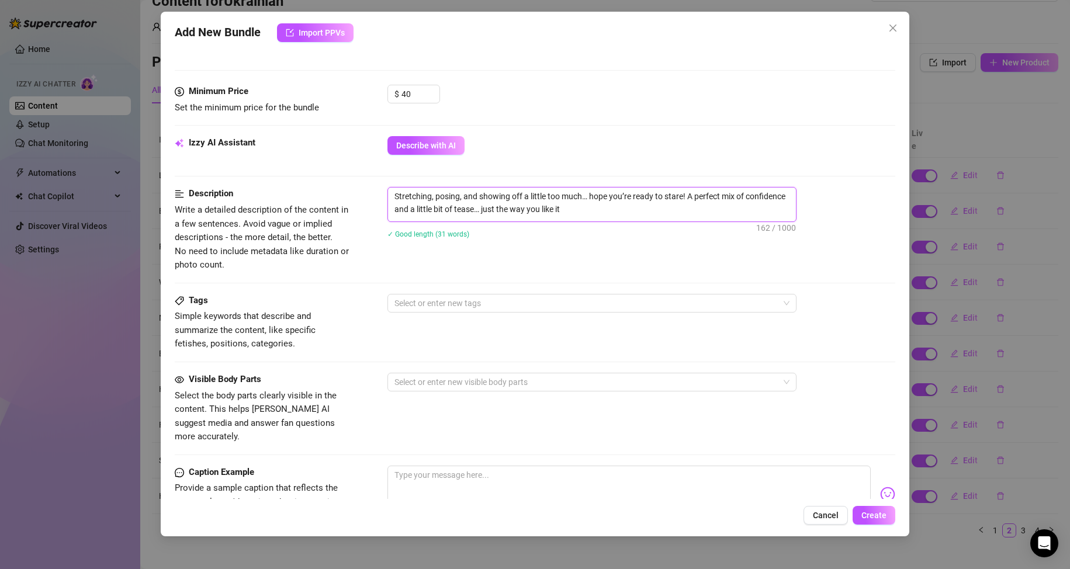
scroll to position [351, 0]
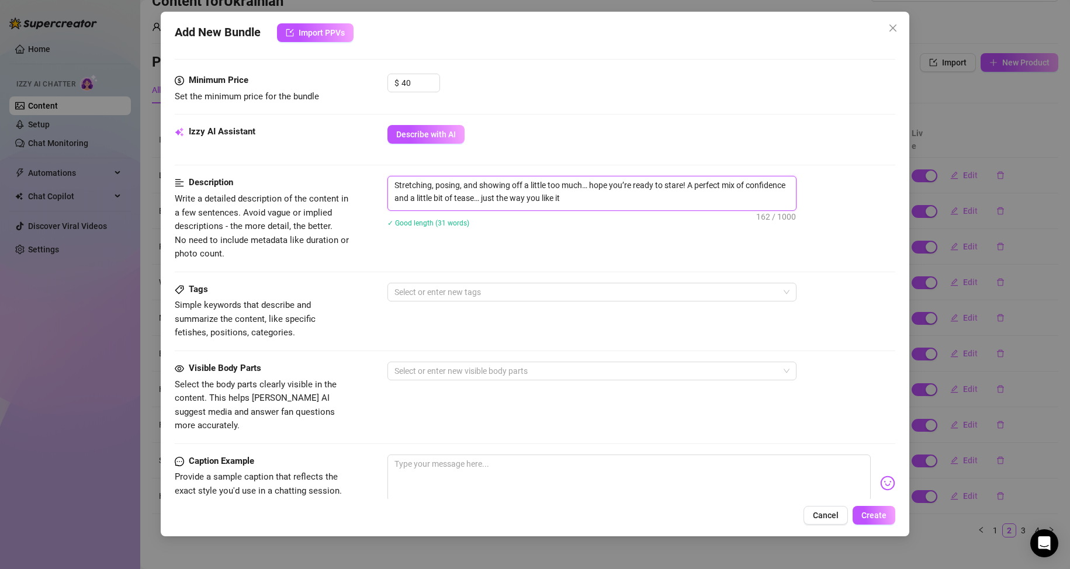
type textarea "Stretching, posing, and showing off a little too much… hope you’re ready to sta…"
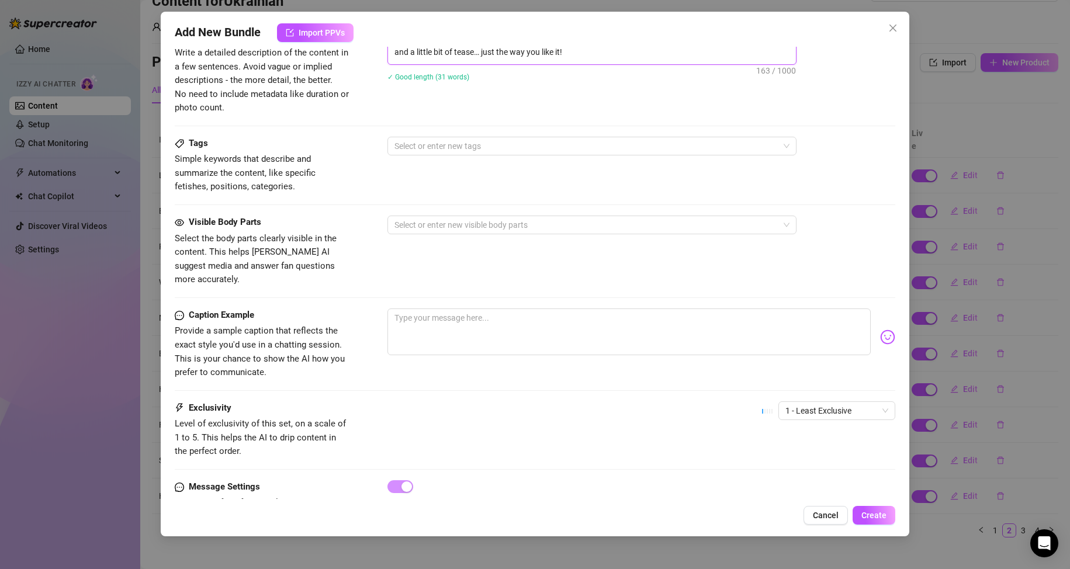
scroll to position [530, 0]
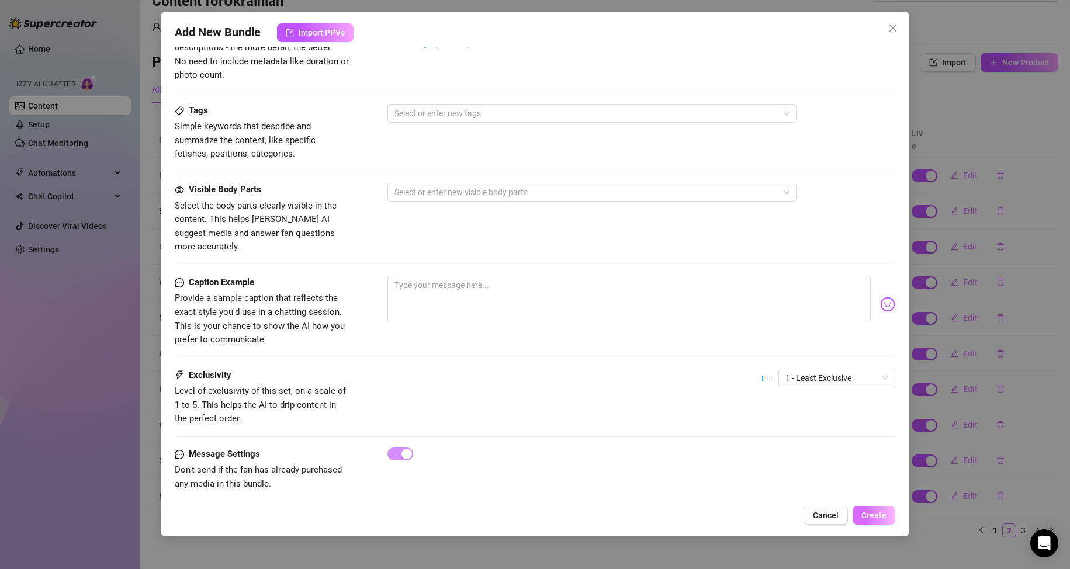
type textarea "Stretching, posing, and showing off a little too much… hope you’re ready to sta…"
click at [874, 509] on button "Create" at bounding box center [874, 515] width 43 height 19
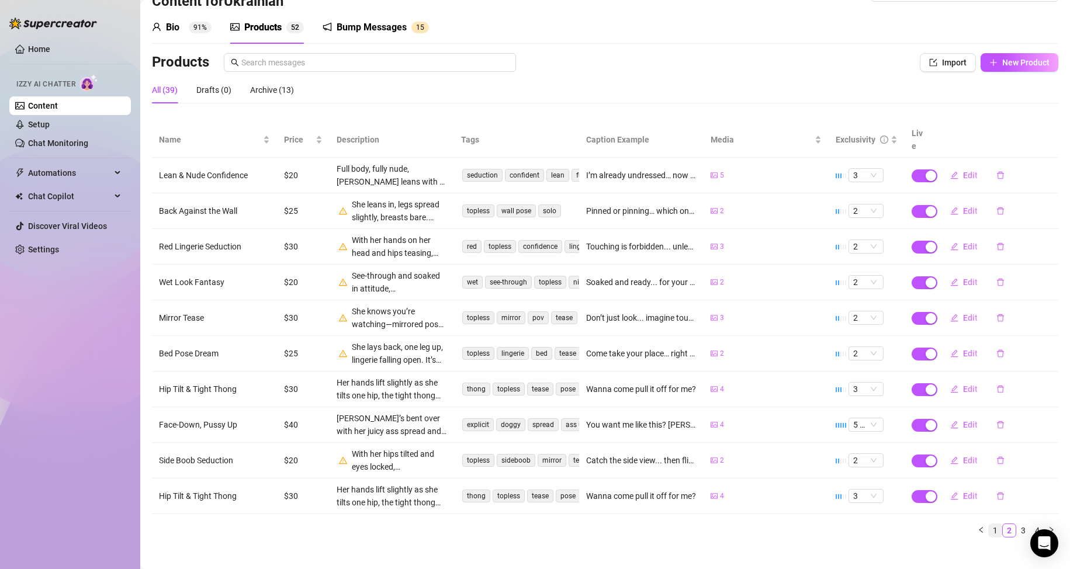
click at [989, 524] on link "1" at bounding box center [995, 530] width 13 height 13
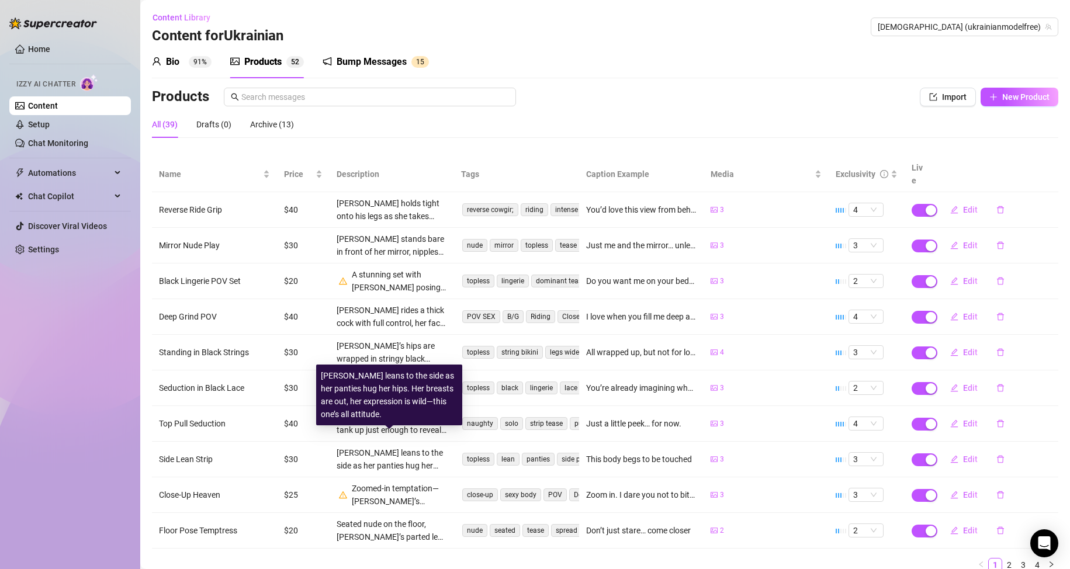
scroll to position [34, 0]
